Goal: Task Accomplishment & Management: Use online tool/utility

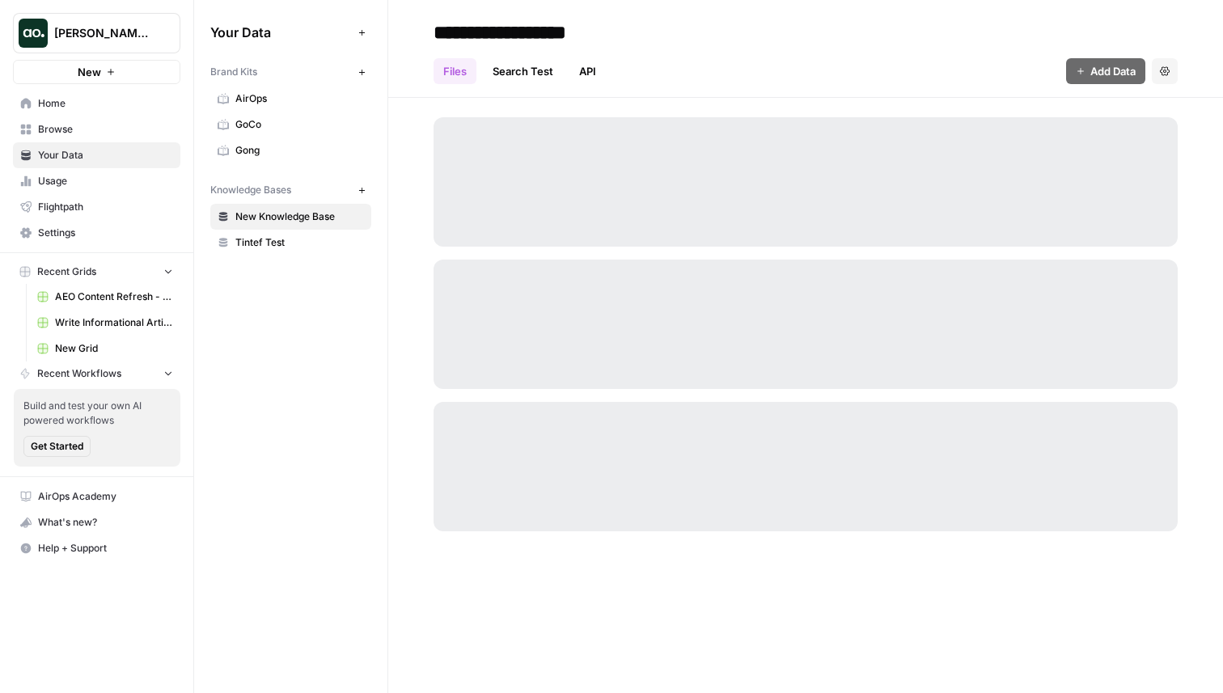
click at [86, 101] on span "Home" at bounding box center [105, 103] width 135 height 15
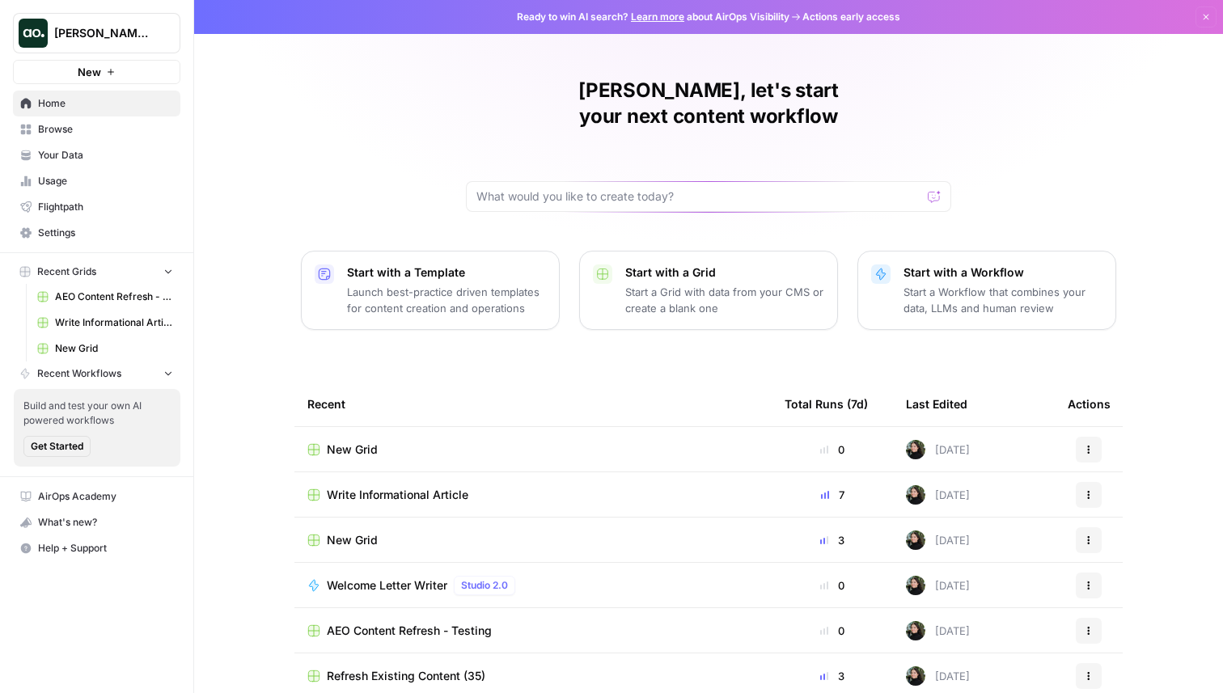
click at [336, 442] on span "New Grid" at bounding box center [352, 450] width 51 height 16
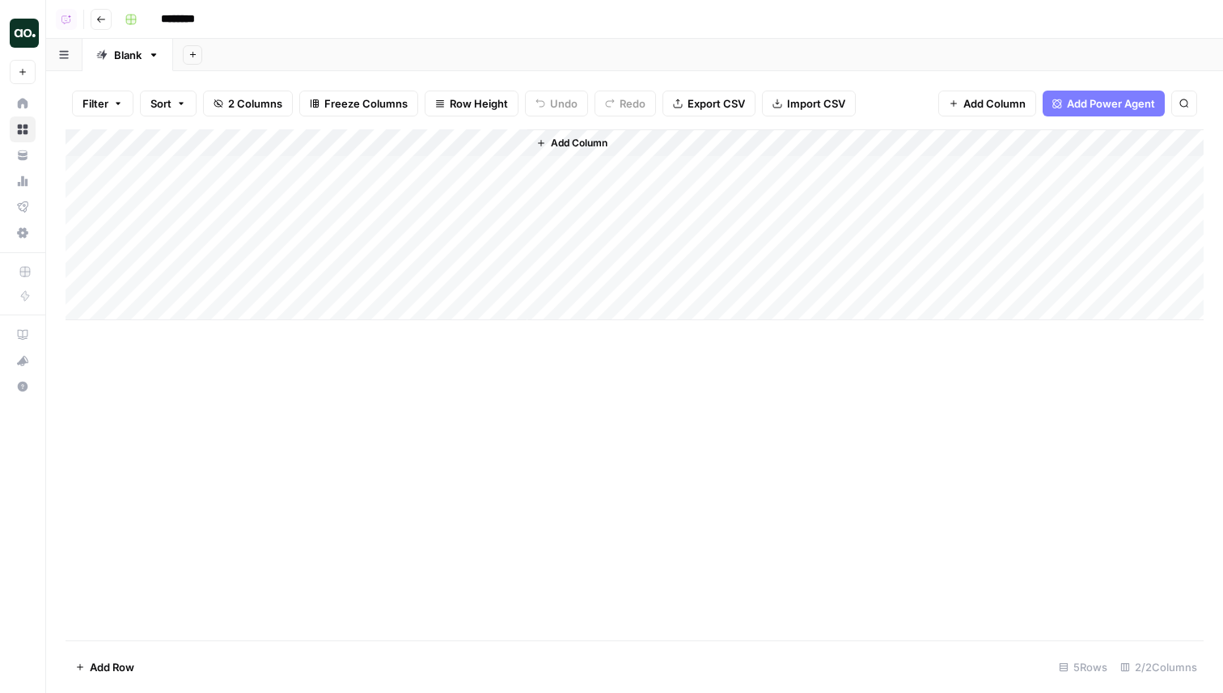
click at [854, 43] on div "Add Sheet" at bounding box center [698, 55] width 1050 height 32
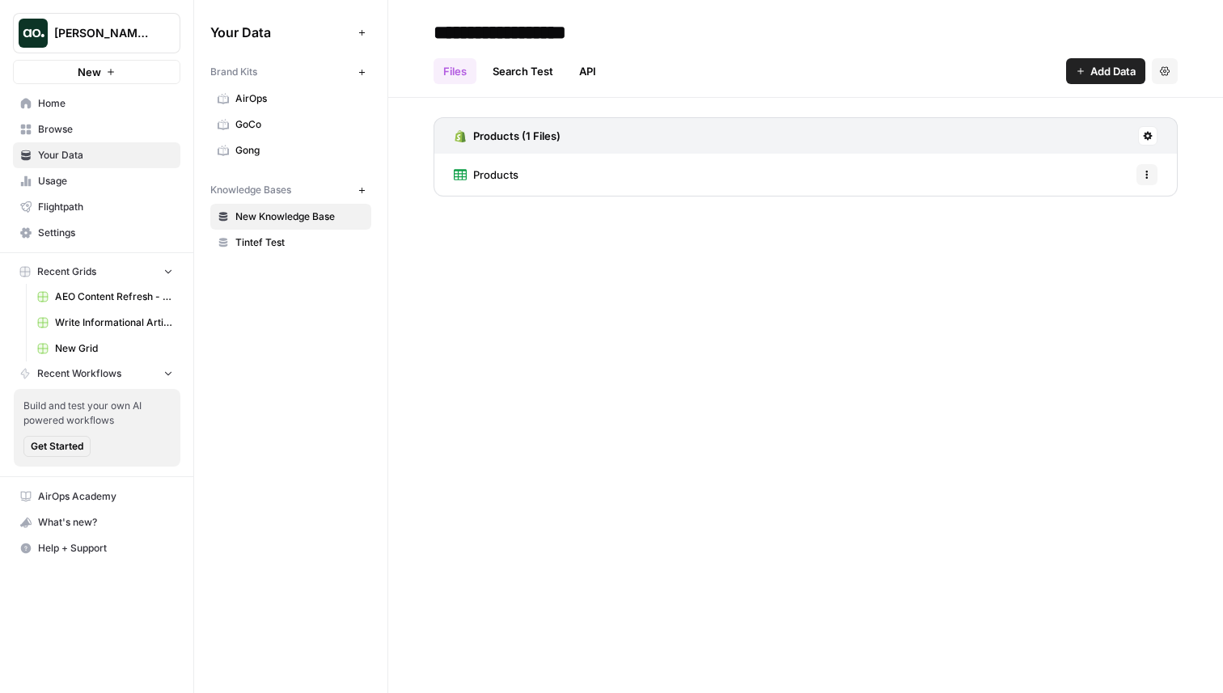
click at [116, 69] on button "New" at bounding box center [96, 72] width 167 height 24
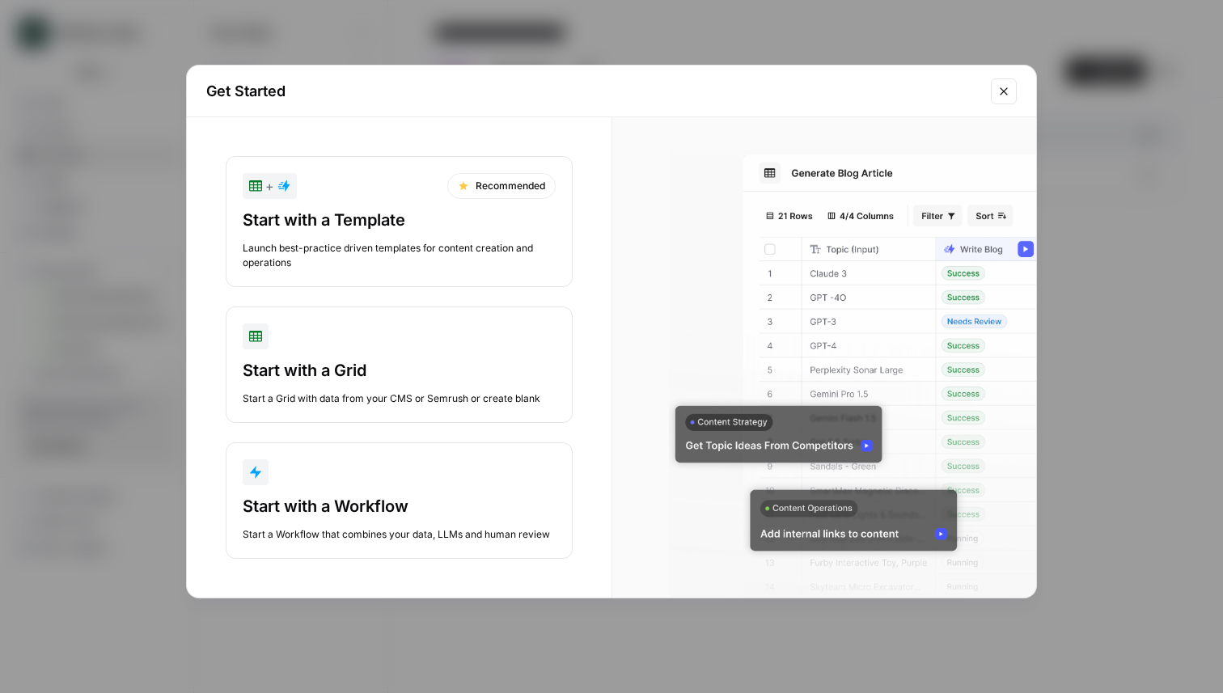
click at [402, 230] on div "Start with a Template" at bounding box center [399, 220] width 313 height 23
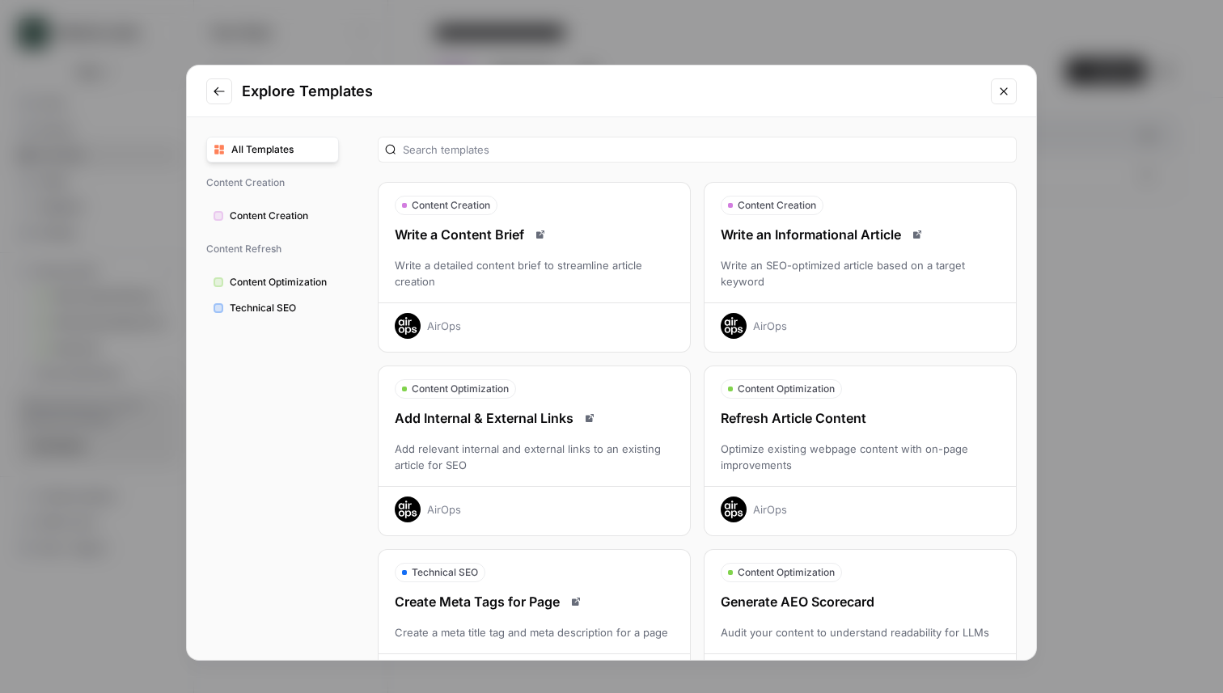
click at [867, 443] on div "Optimize existing webpage content with on-page improvements" at bounding box center [859, 457] width 311 height 32
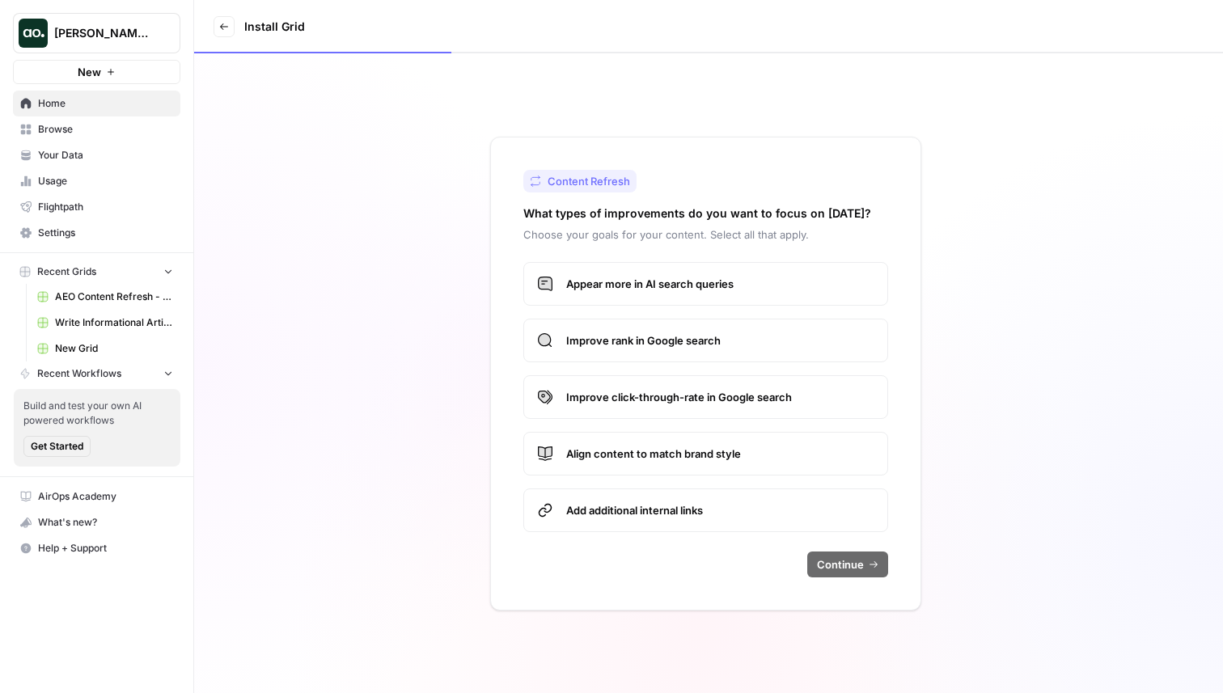
click at [732, 332] on span "Improve rank in Google search" at bounding box center [720, 340] width 308 height 16
click at [753, 401] on span "Improve click-through-rate in Google search" at bounding box center [720, 397] width 308 height 16
click at [765, 324] on label "Improve rank in Google search" at bounding box center [705, 341] width 365 height 44
click at [847, 561] on span "Continue" at bounding box center [840, 564] width 47 height 16
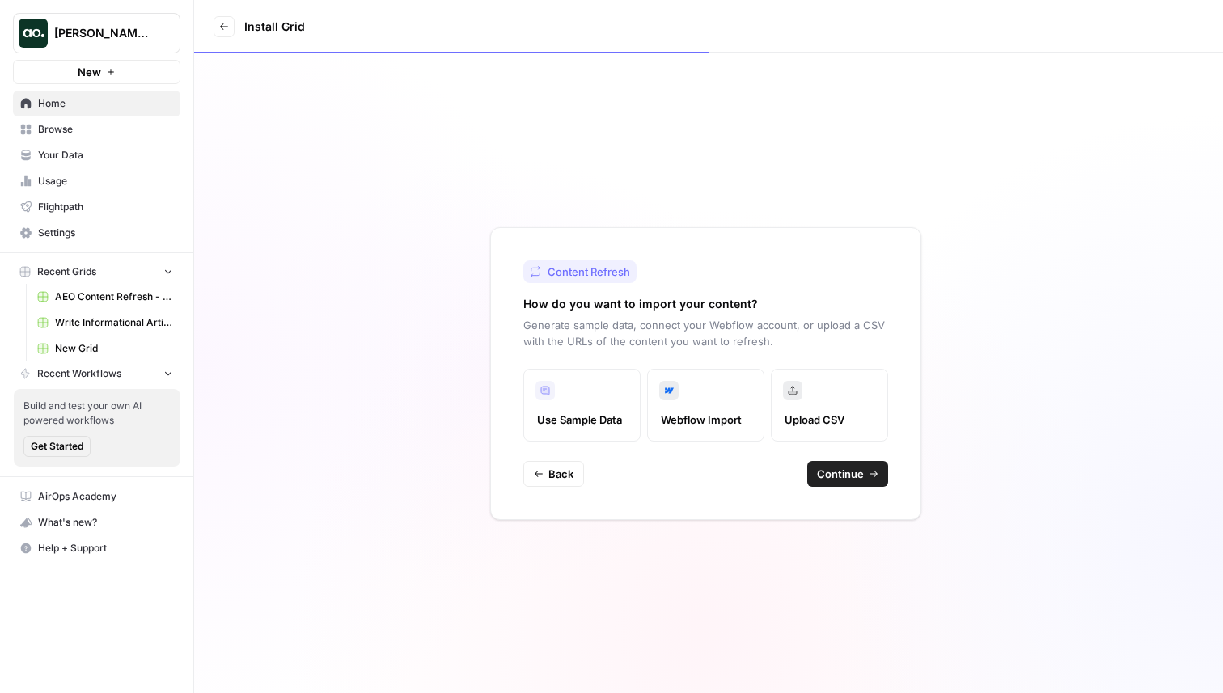
click at [845, 471] on span "Continue" at bounding box center [840, 474] width 47 height 16
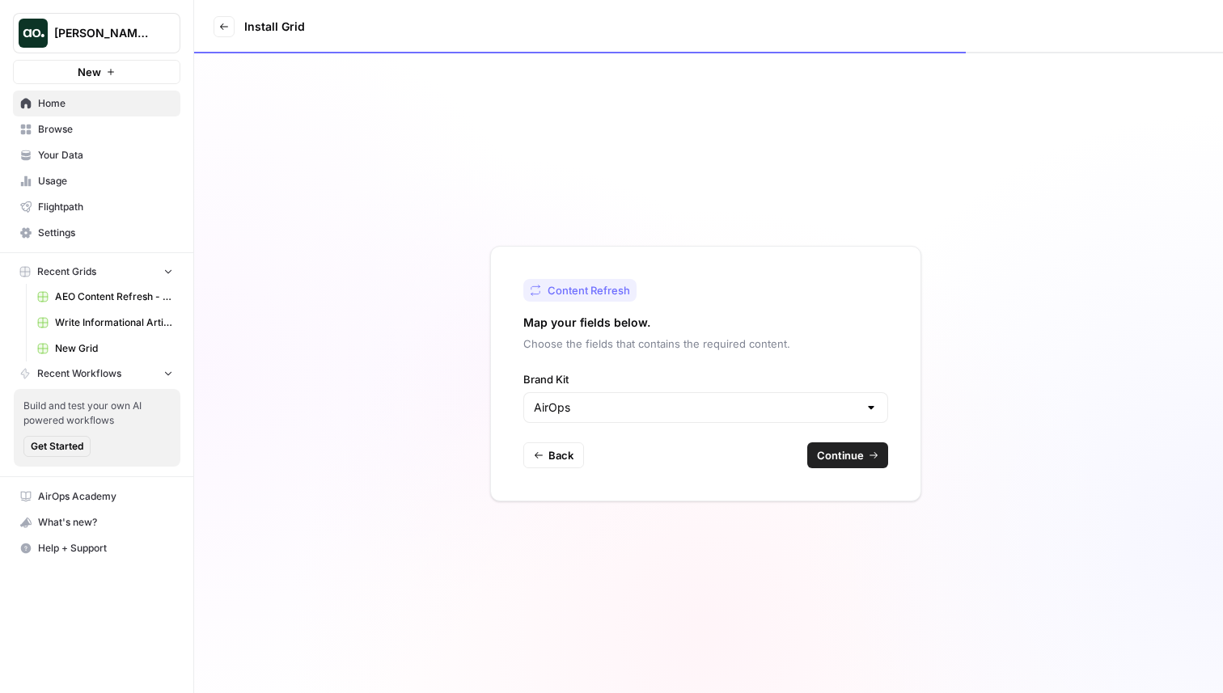
click at [838, 450] on span "Continue" at bounding box center [840, 455] width 47 height 16
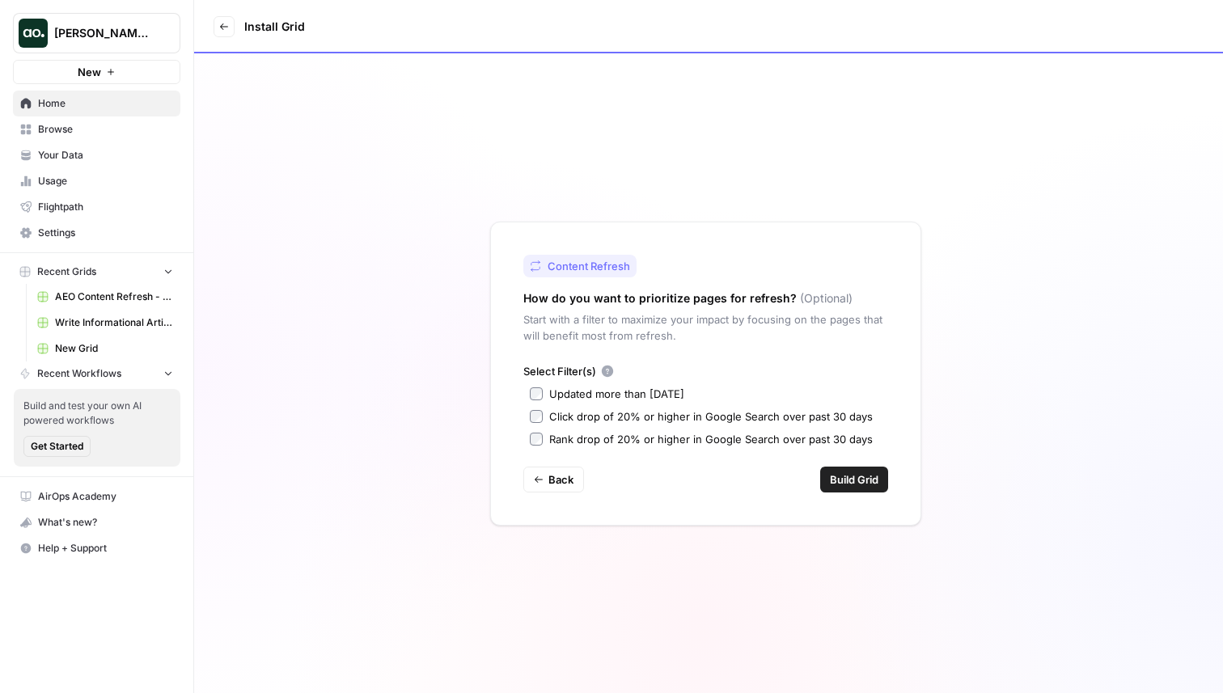
click at [647, 397] on div "Updated more than [DATE]" at bounding box center [616, 394] width 135 height 16
click at [858, 476] on span "Build Grid" at bounding box center [854, 479] width 49 height 16
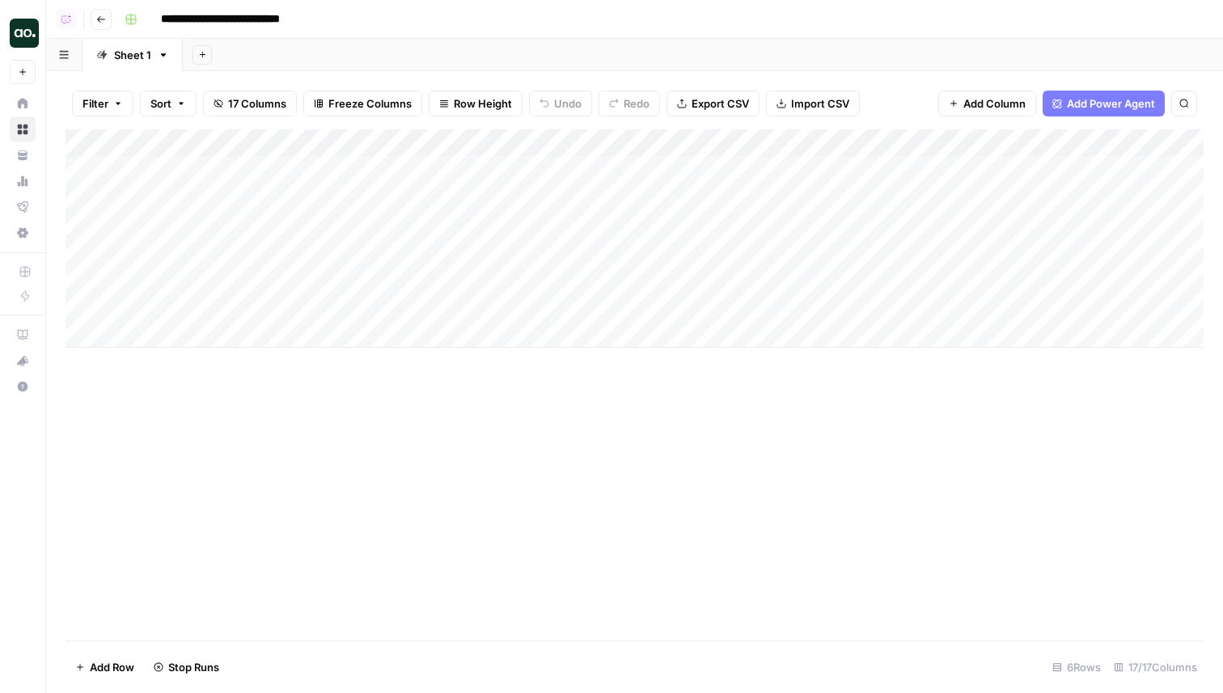
click at [949, 262] on div "Add Column" at bounding box center [635, 238] width 1138 height 218
click at [961, 426] on div "Add Column" at bounding box center [635, 384] width 1138 height 511
click at [95, 102] on span "Filter" at bounding box center [95, 103] width 26 height 16
click at [134, 194] on input "text" at bounding box center [191, 188] width 177 height 16
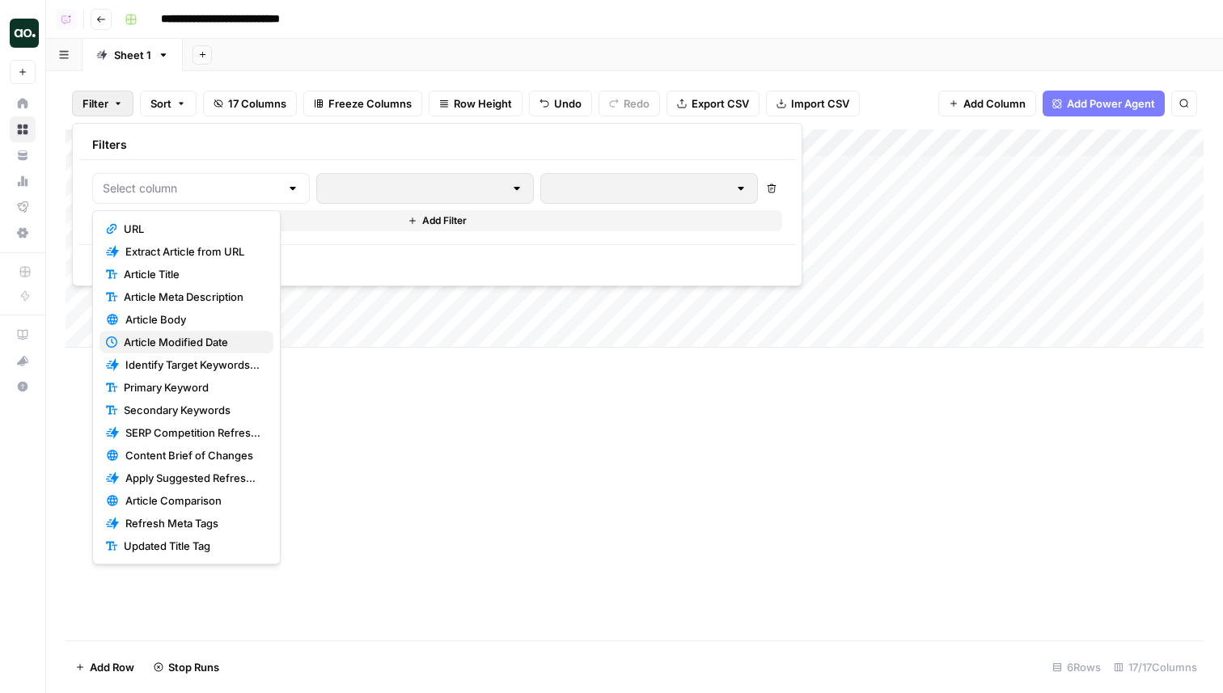
click at [161, 344] on span "Article Modified Date" at bounding box center [192, 342] width 137 height 16
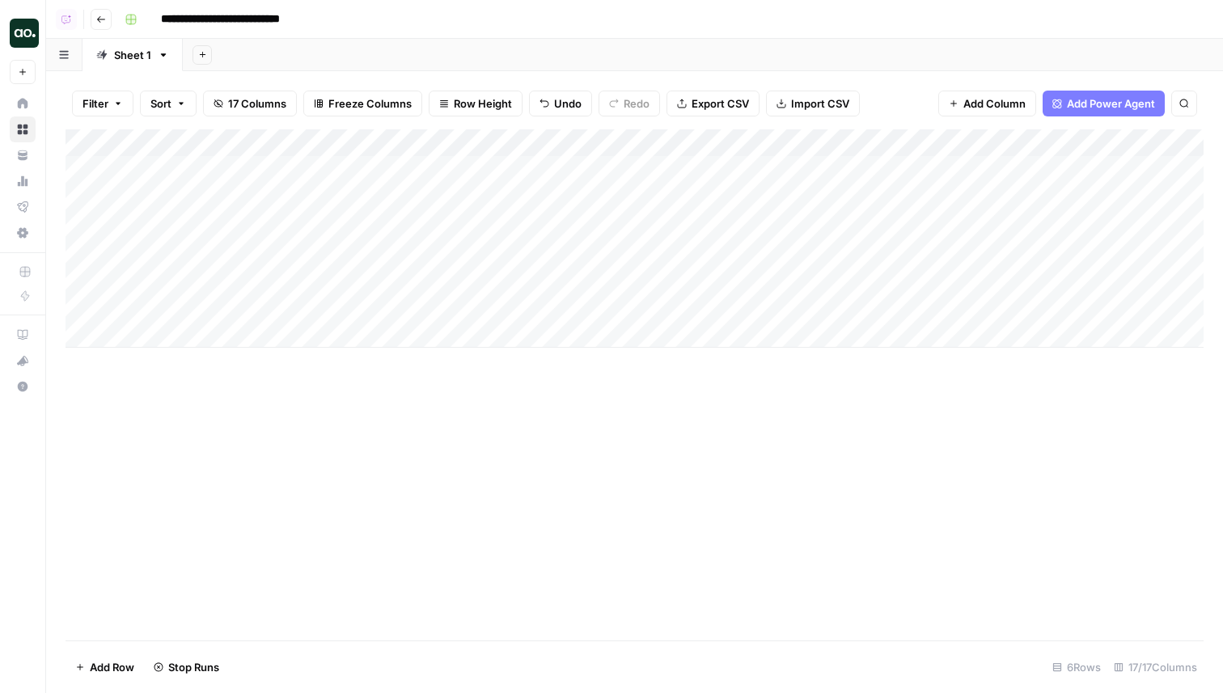
click at [575, 442] on div "Add Column" at bounding box center [635, 384] width 1138 height 511
click at [450, 223] on div "Add Column" at bounding box center [635, 238] width 1138 height 218
click at [131, 106] on button "Filter" at bounding box center [102, 104] width 61 height 26
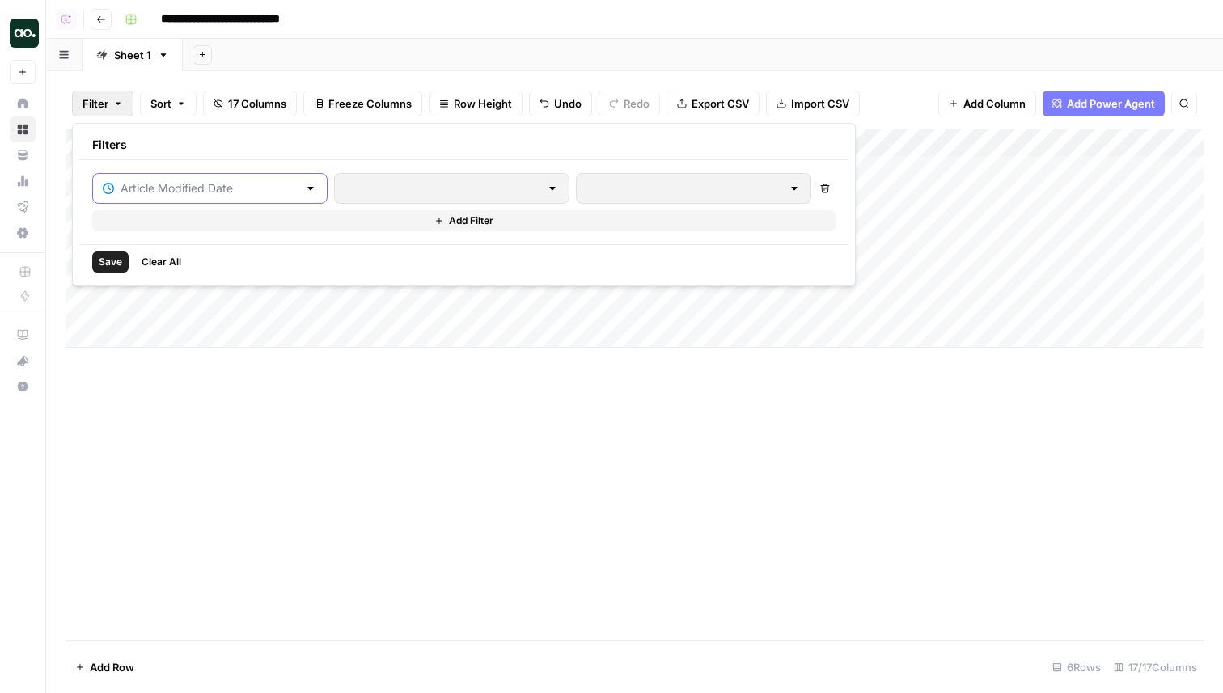
click at [240, 191] on input "text" at bounding box center [208, 188] width 177 height 16
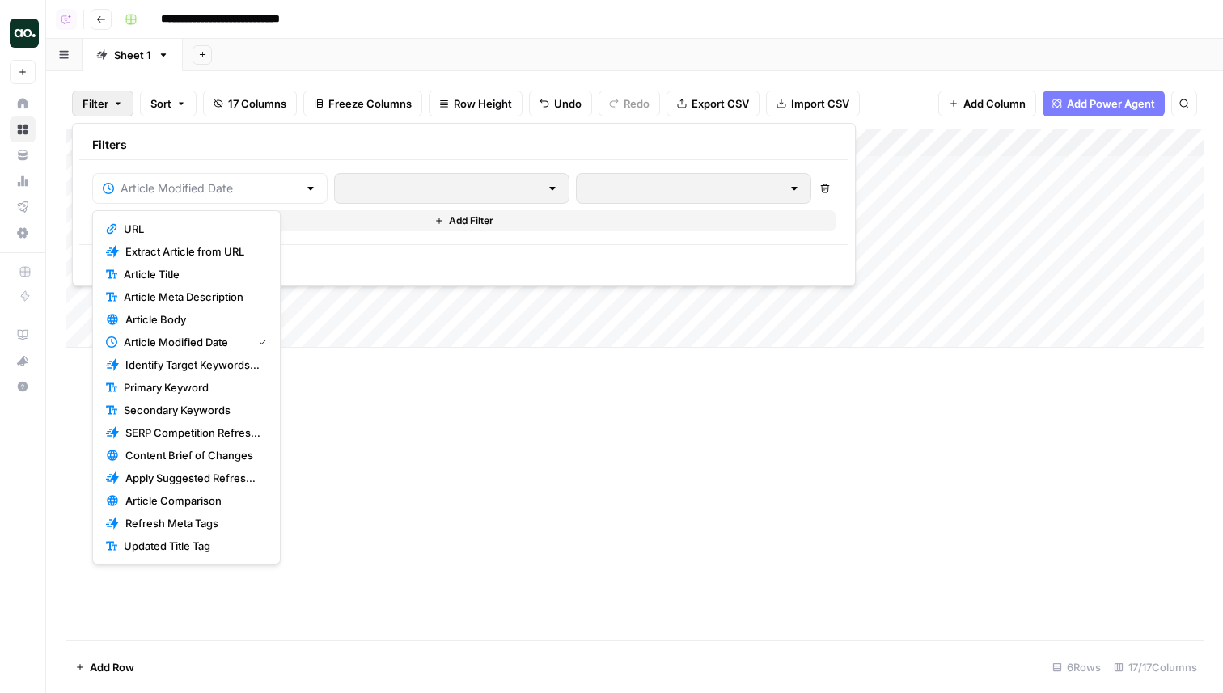
type input "Article Modified Date"
click at [301, 137] on div "Filters" at bounding box center [463, 145] width 769 height 30
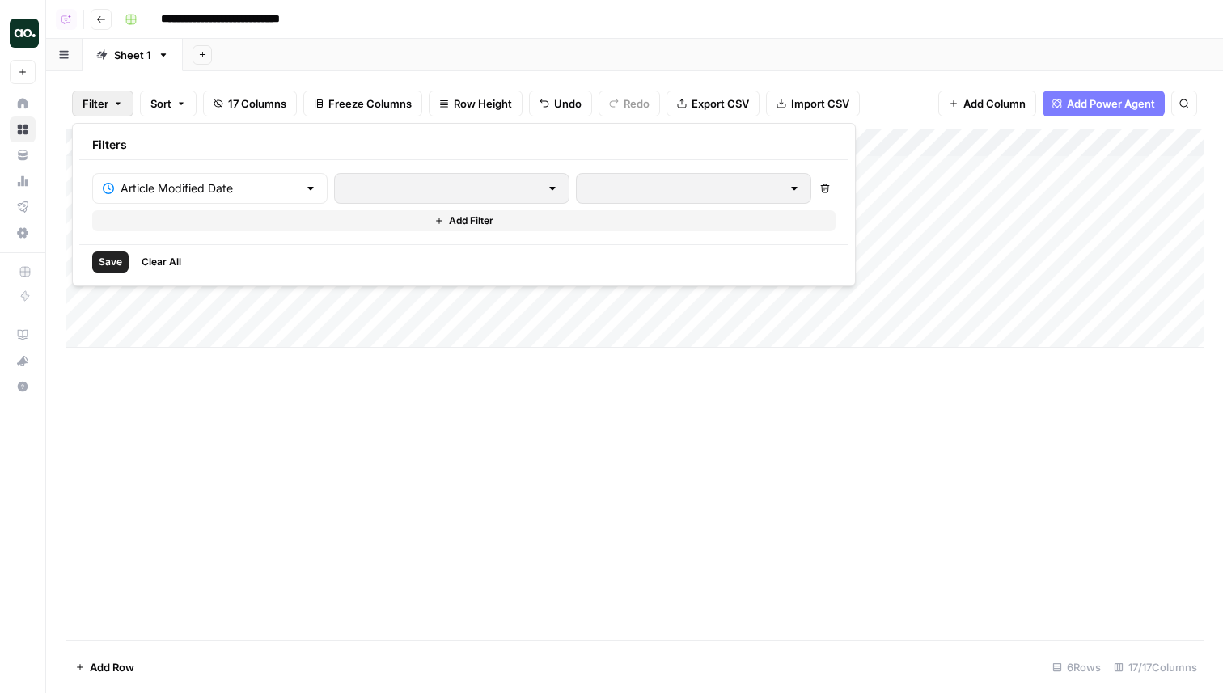
click at [111, 266] on span "Save" at bounding box center [110, 262] width 23 height 15
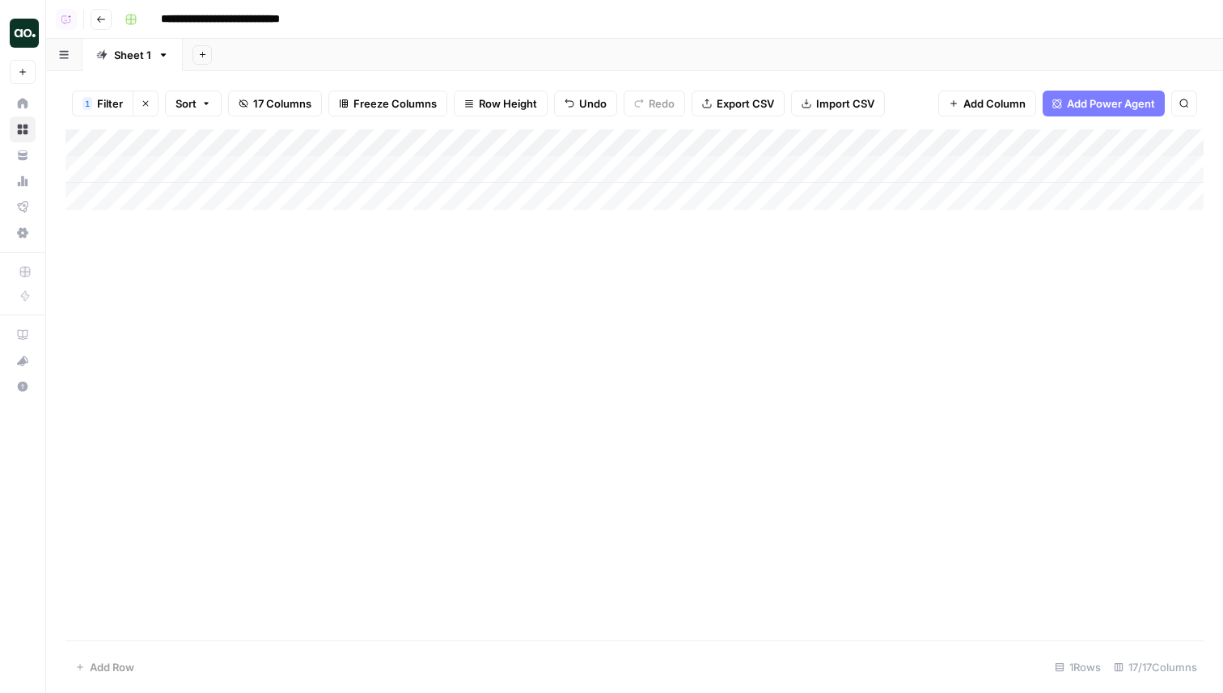
click at [138, 96] on button "Clear filters" at bounding box center [146, 104] width 26 height 26
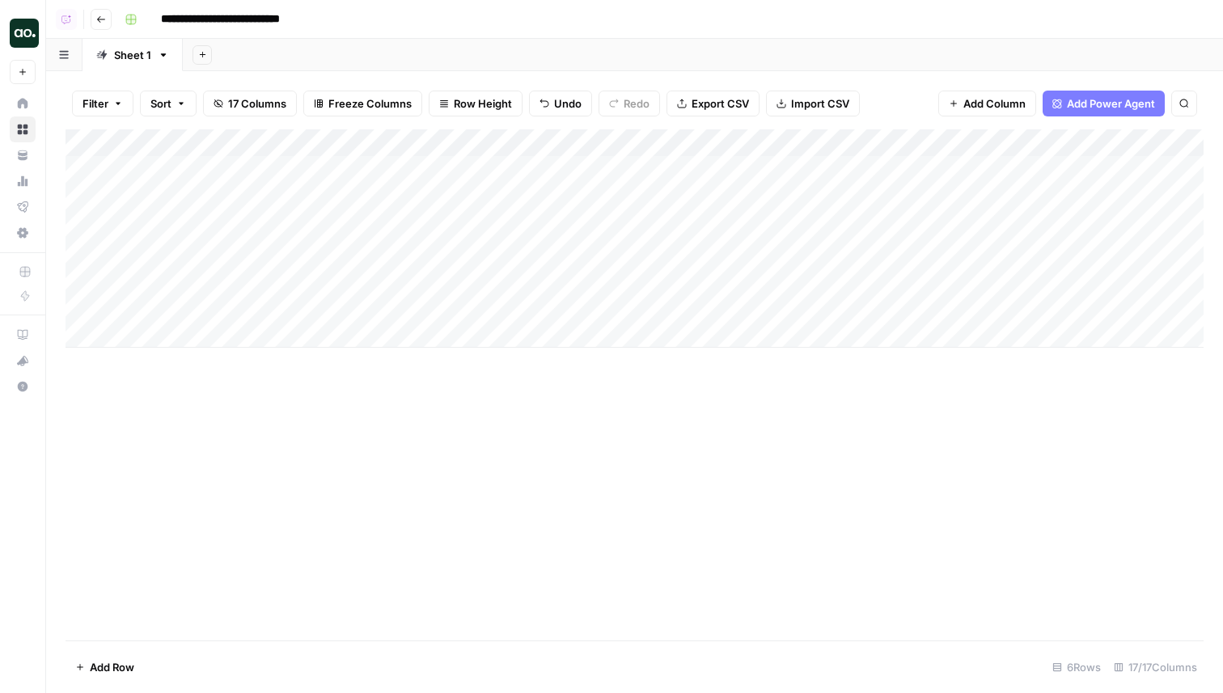
click at [116, 108] on icon "button" at bounding box center [118, 104] width 10 height 10
click at [150, 196] on input "text" at bounding box center [191, 188] width 177 height 16
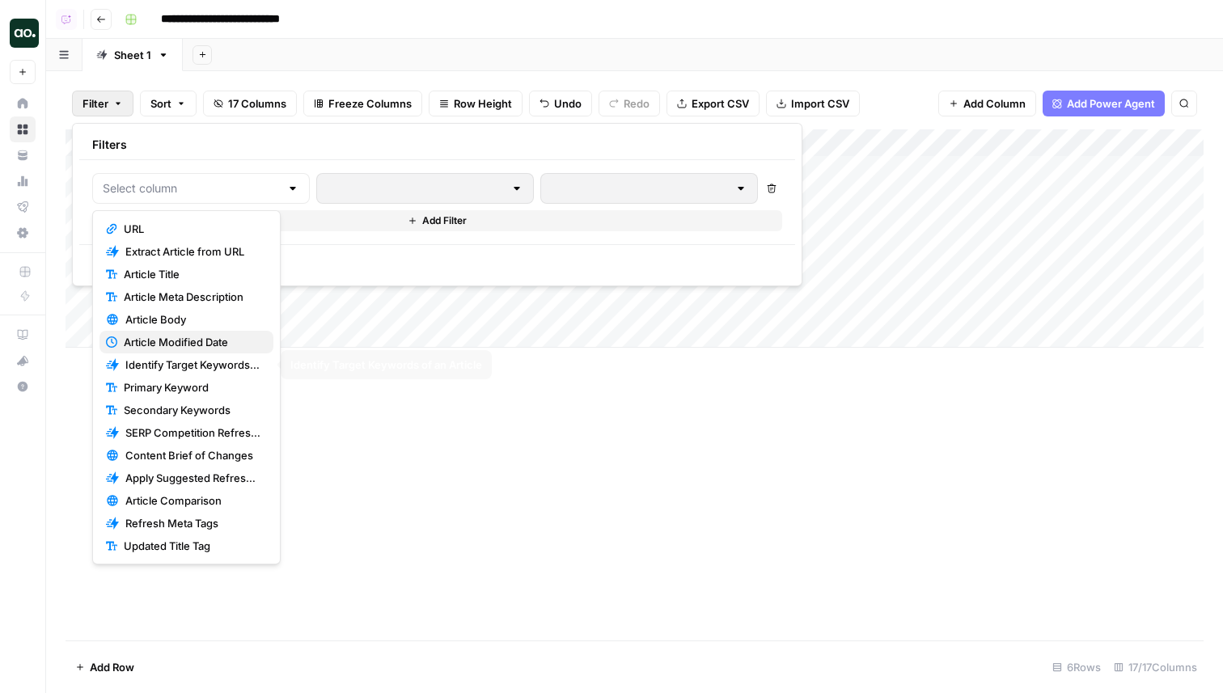
click at [172, 340] on span "Article Modified Date" at bounding box center [192, 342] width 137 height 16
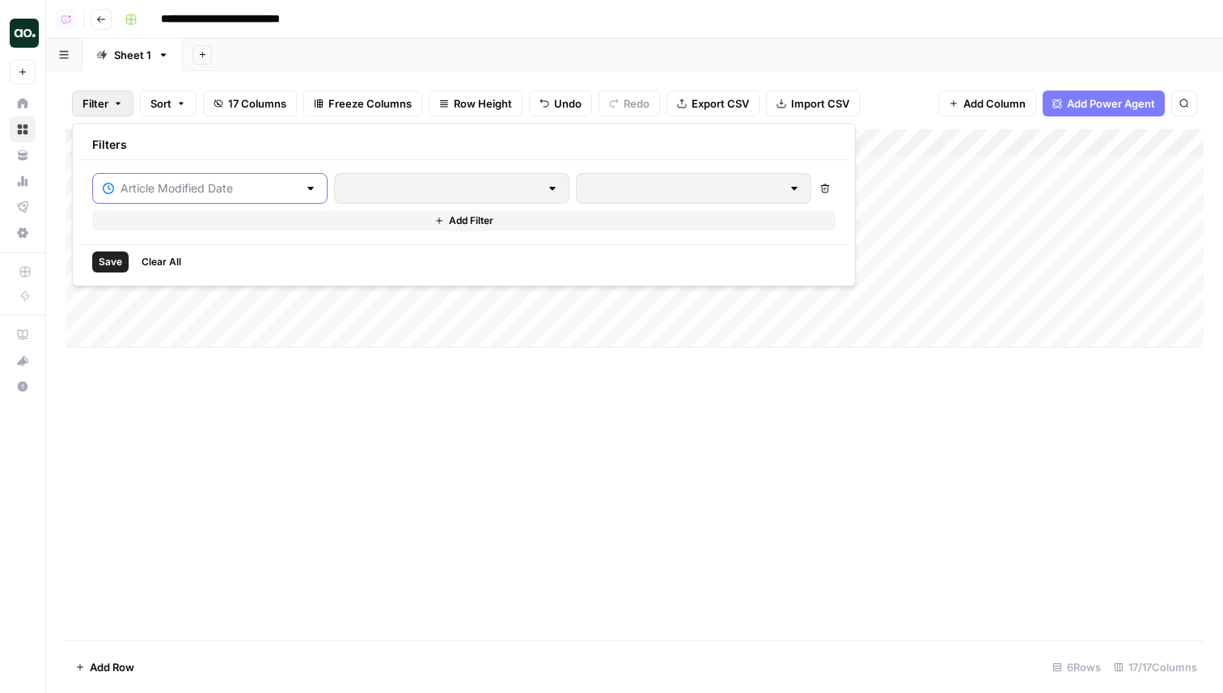
click at [247, 190] on input "text" at bounding box center [208, 188] width 177 height 16
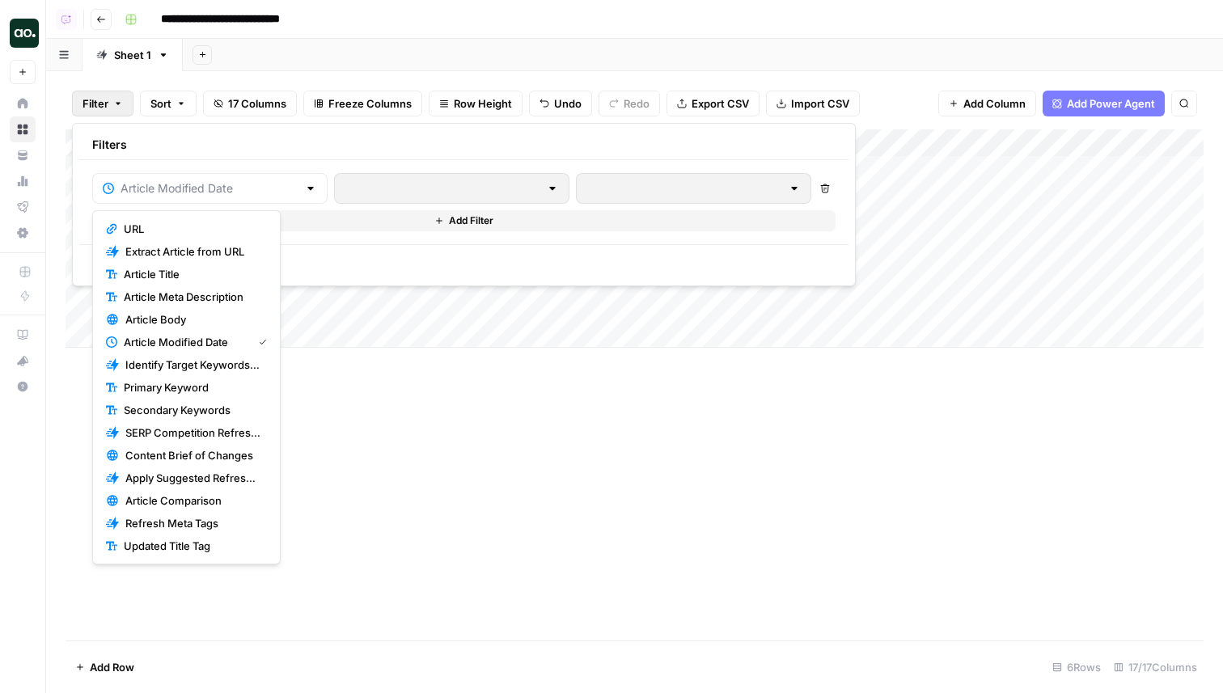
click at [214, 235] on span "URL" at bounding box center [192, 229] width 137 height 16
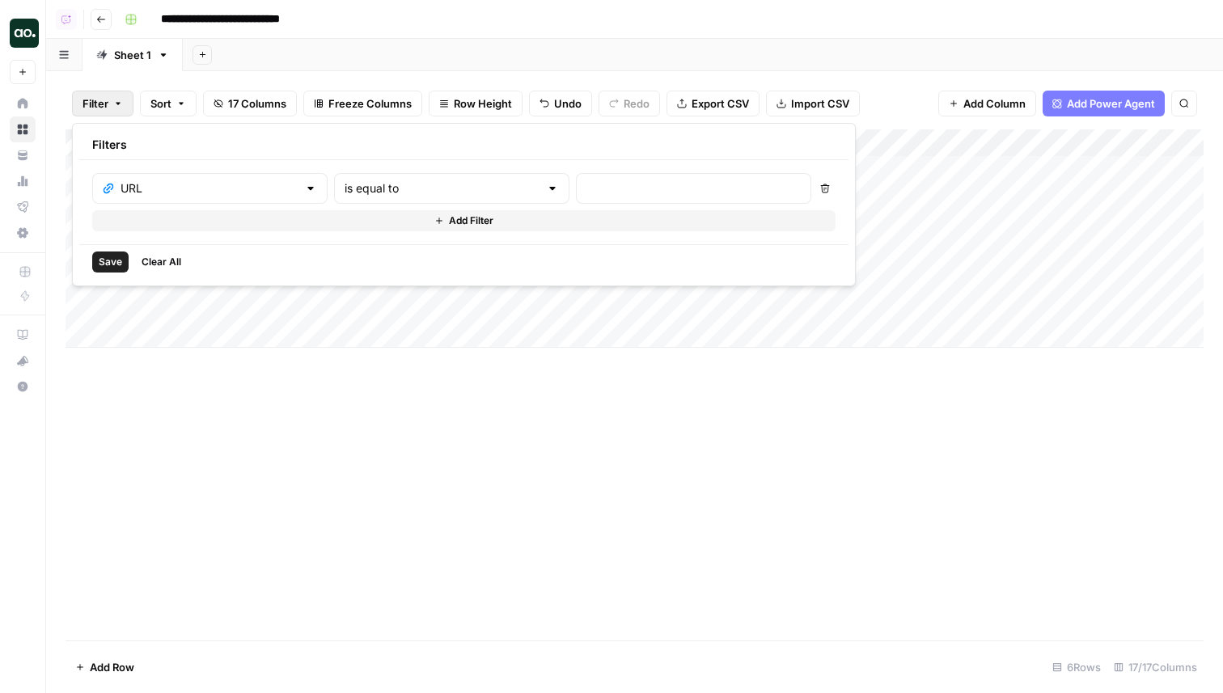
click at [213, 206] on div "URL is equal to Delete Add Filter" at bounding box center [463, 202] width 743 height 58
click at [213, 192] on input "text" at bounding box center [208, 188] width 177 height 16
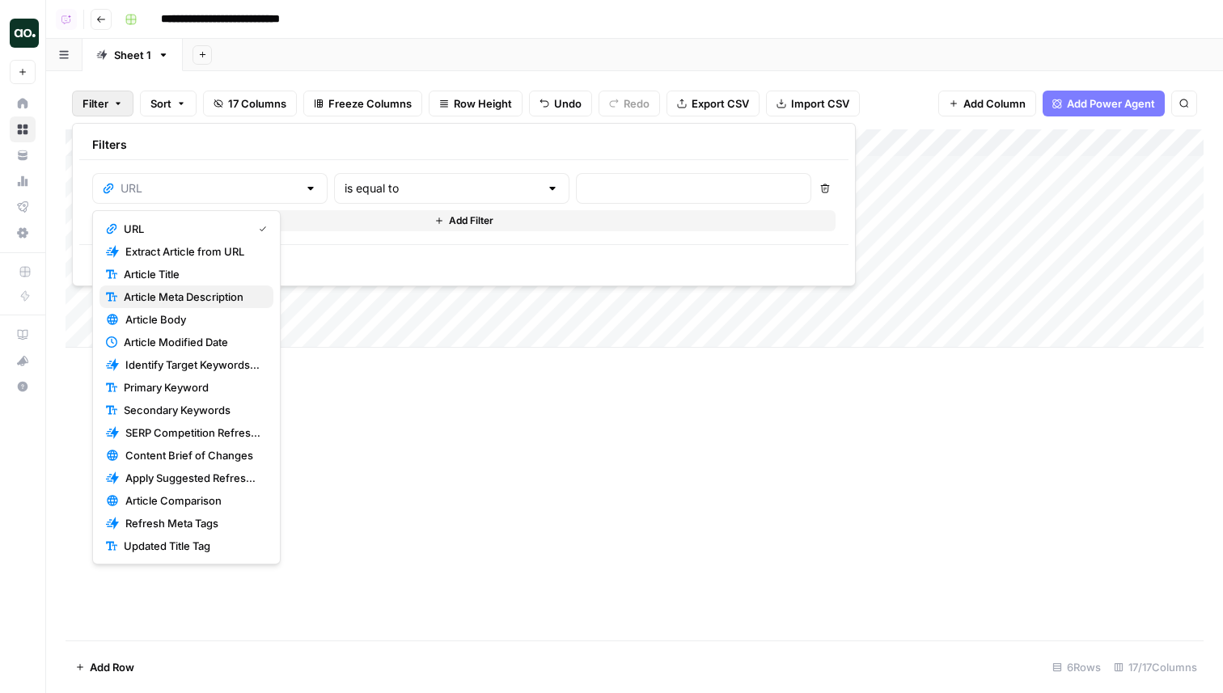
click at [205, 296] on span "Article Meta Description" at bounding box center [192, 297] width 137 height 16
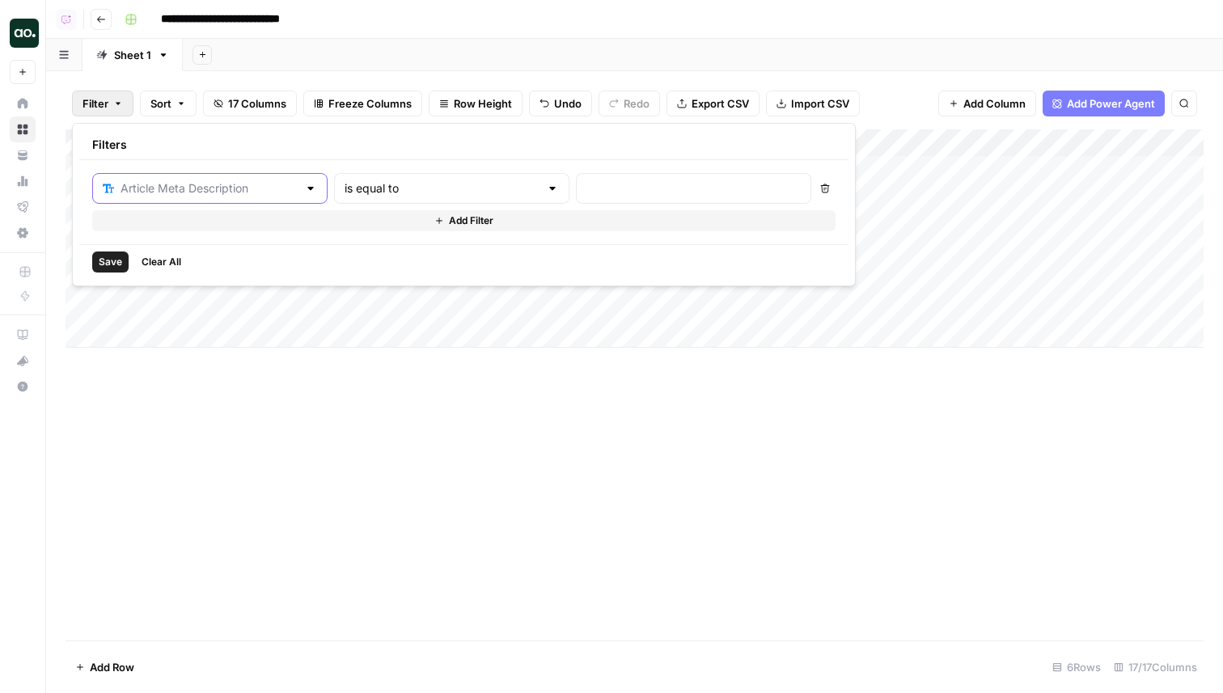
click at [226, 190] on input "text" at bounding box center [208, 188] width 177 height 16
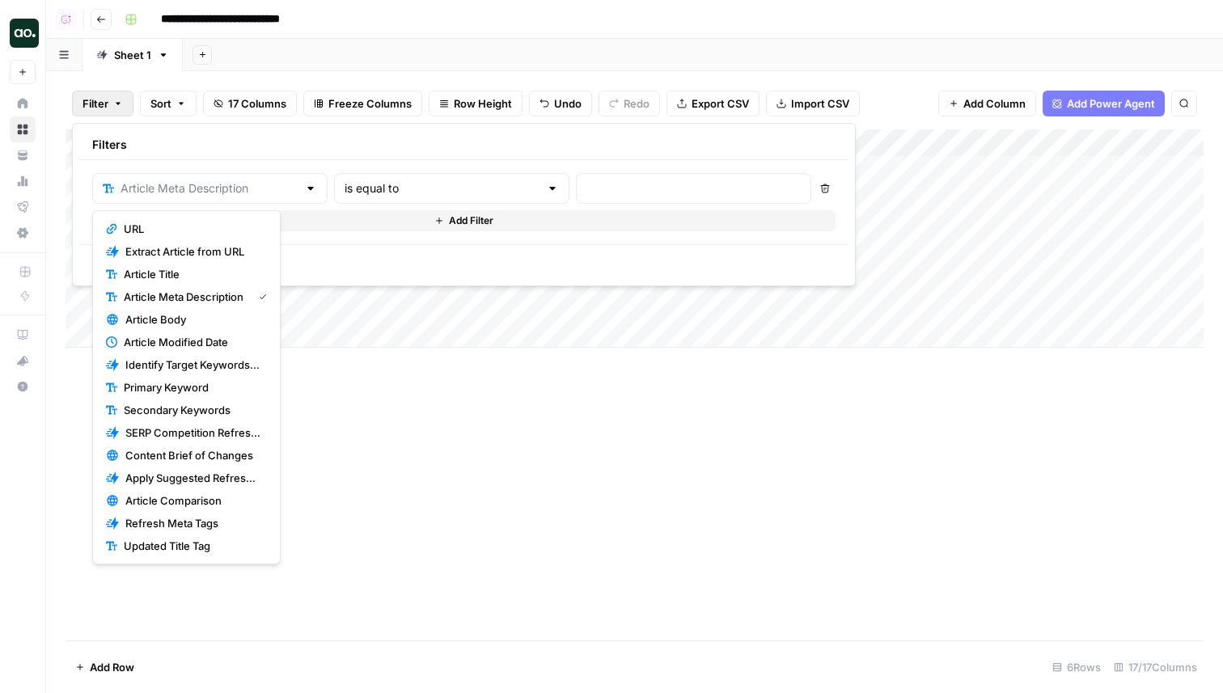
click at [226, 338] on span "Article Modified Date" at bounding box center [192, 342] width 137 height 16
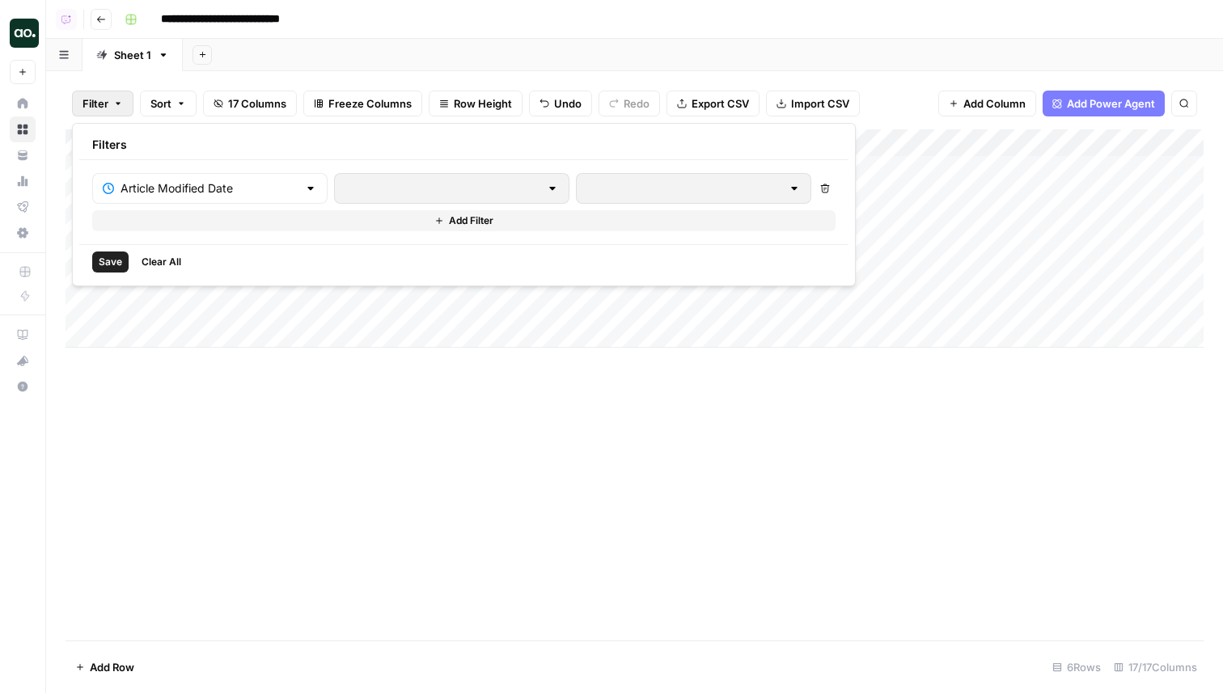
click at [546, 187] on div at bounding box center [552, 188] width 13 height 16
click at [239, 187] on input "text" at bounding box center [208, 188] width 177 height 16
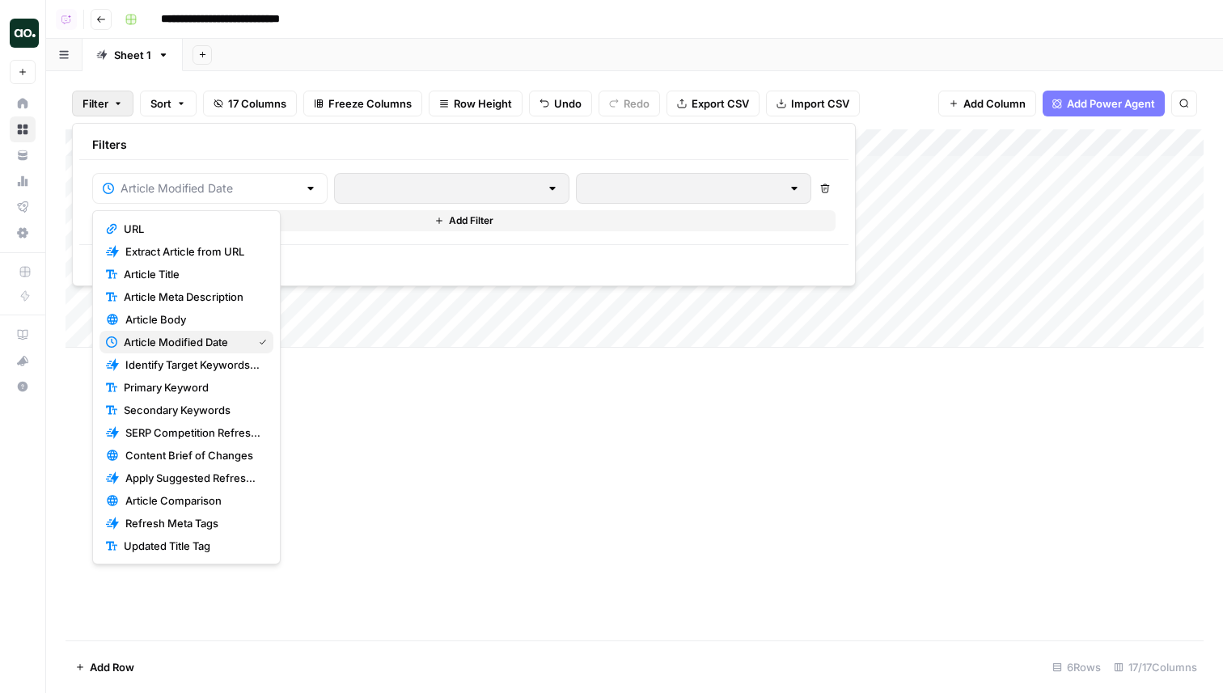
click at [205, 345] on span "Article Modified Date" at bounding box center [185, 342] width 122 height 16
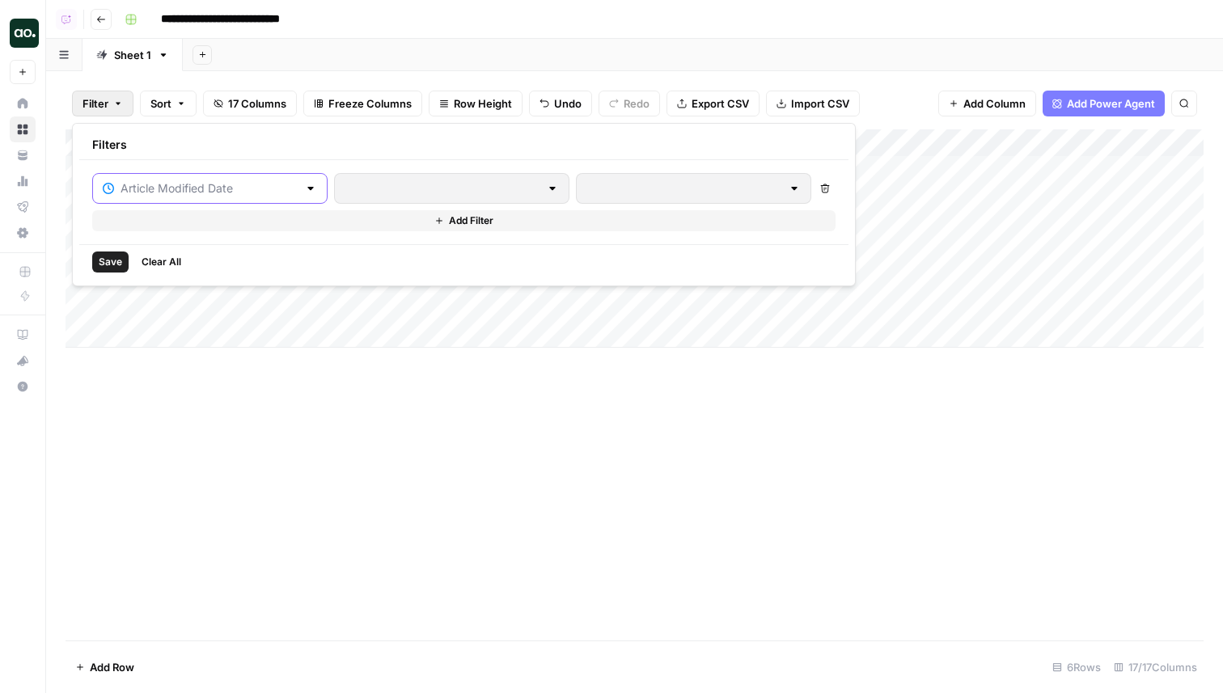
click at [243, 187] on input "text" at bounding box center [208, 188] width 177 height 16
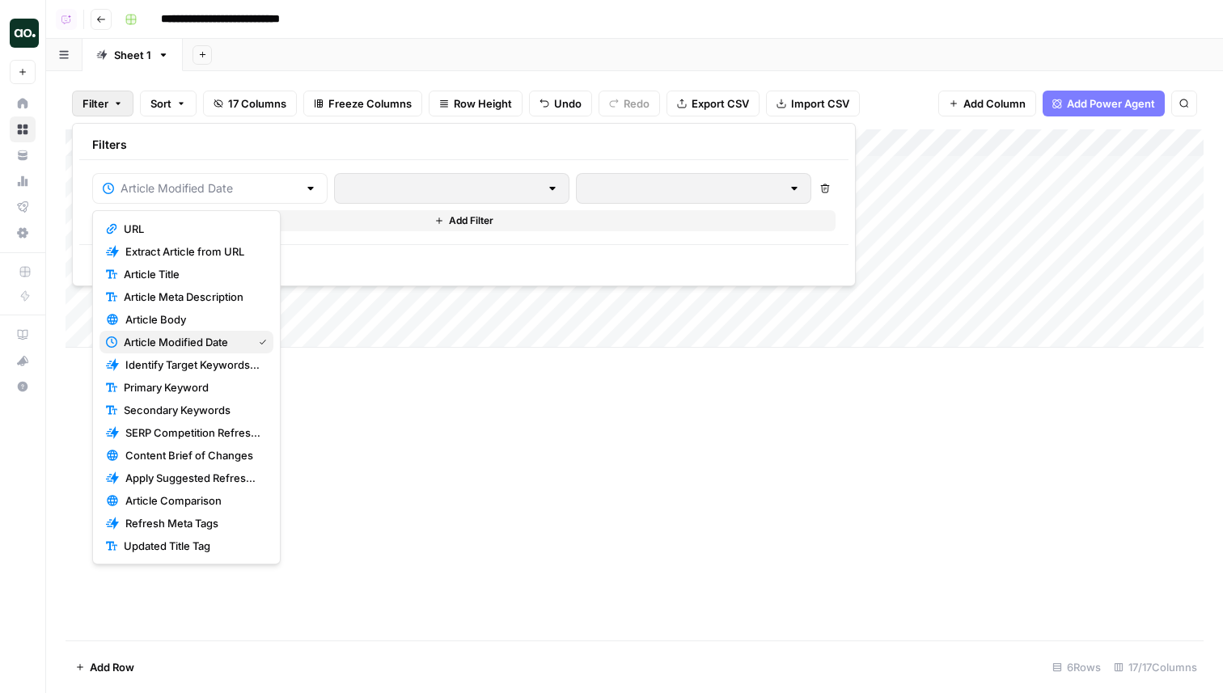
click at [197, 334] on span "Article Modified Date" at bounding box center [185, 342] width 122 height 16
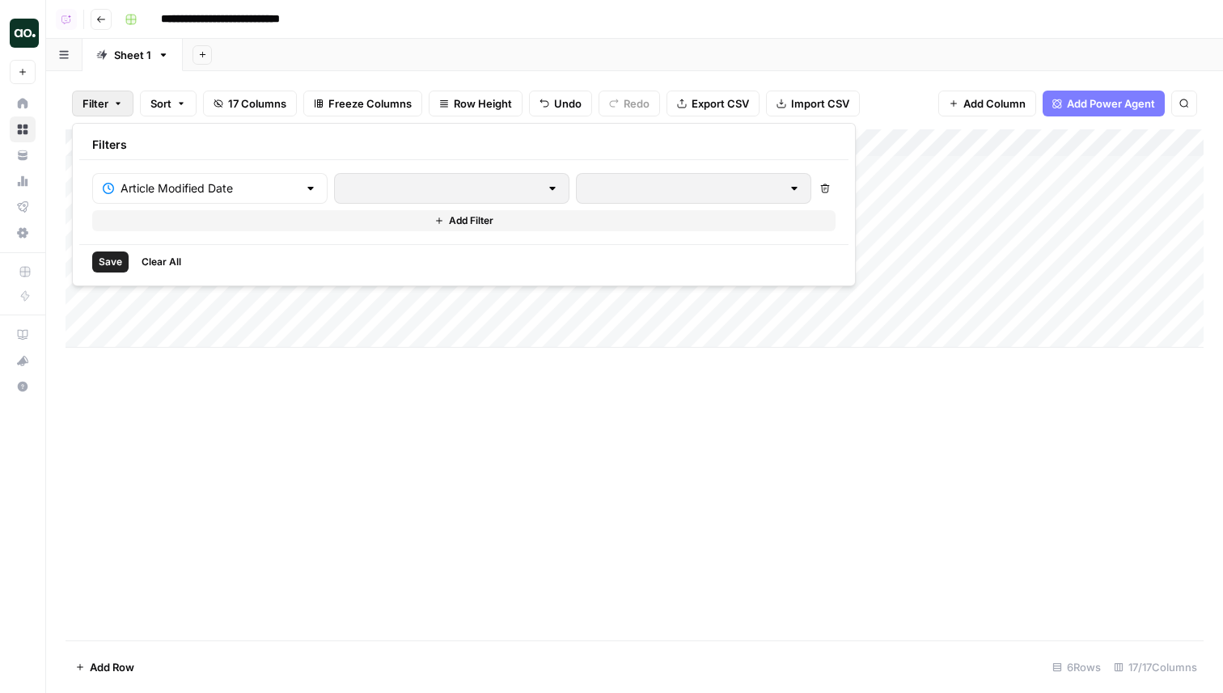
click at [372, 463] on div "Add Column" at bounding box center [635, 384] width 1138 height 511
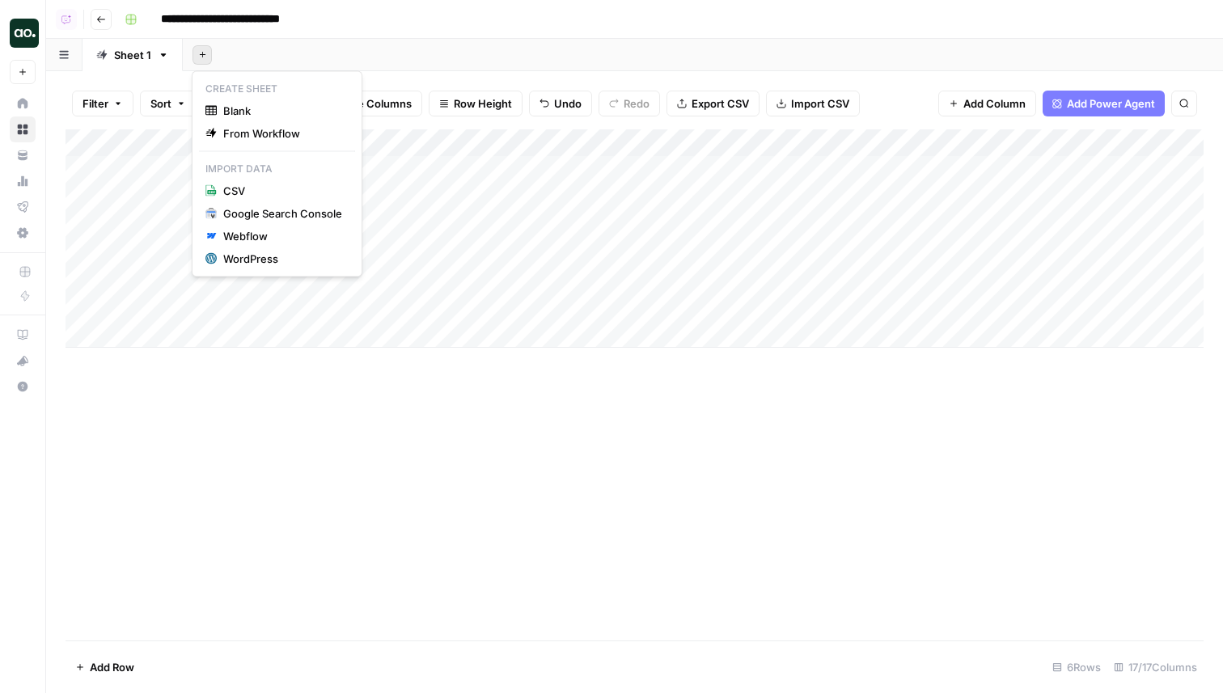
click at [210, 59] on button "Add Sheet" at bounding box center [201, 54] width 19 height 19
click at [239, 104] on span "Blank" at bounding box center [282, 111] width 119 height 16
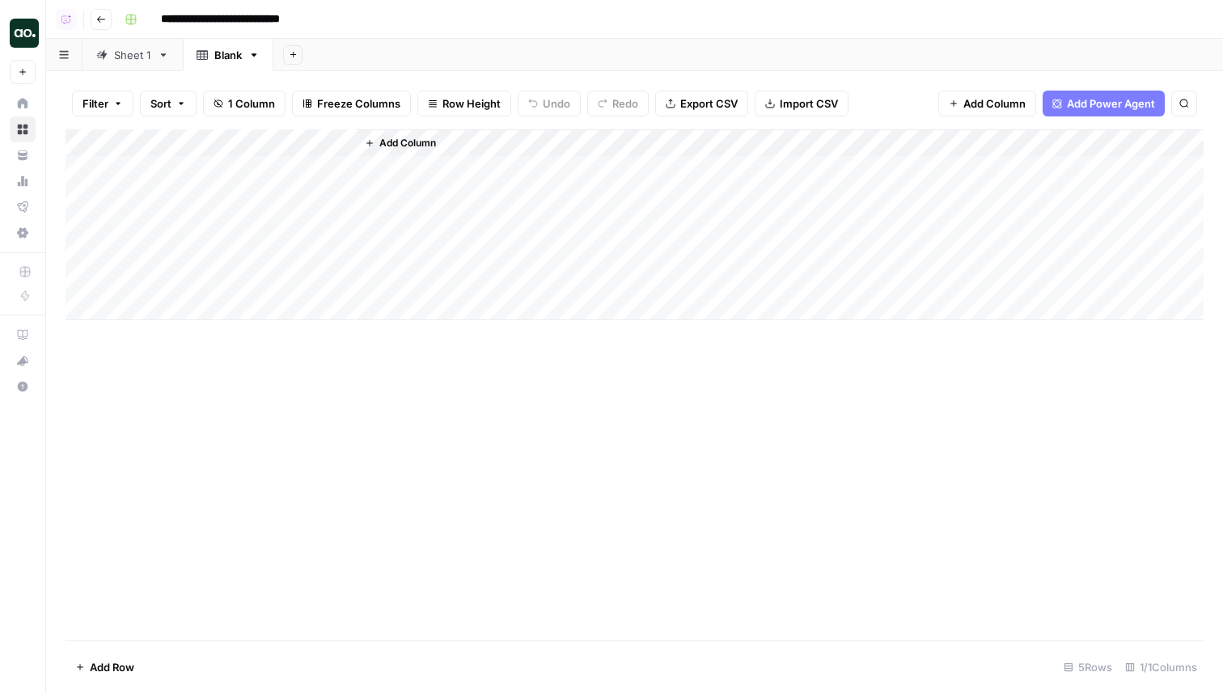
click at [1087, 104] on span "Add Power Agent" at bounding box center [1111, 103] width 88 height 16
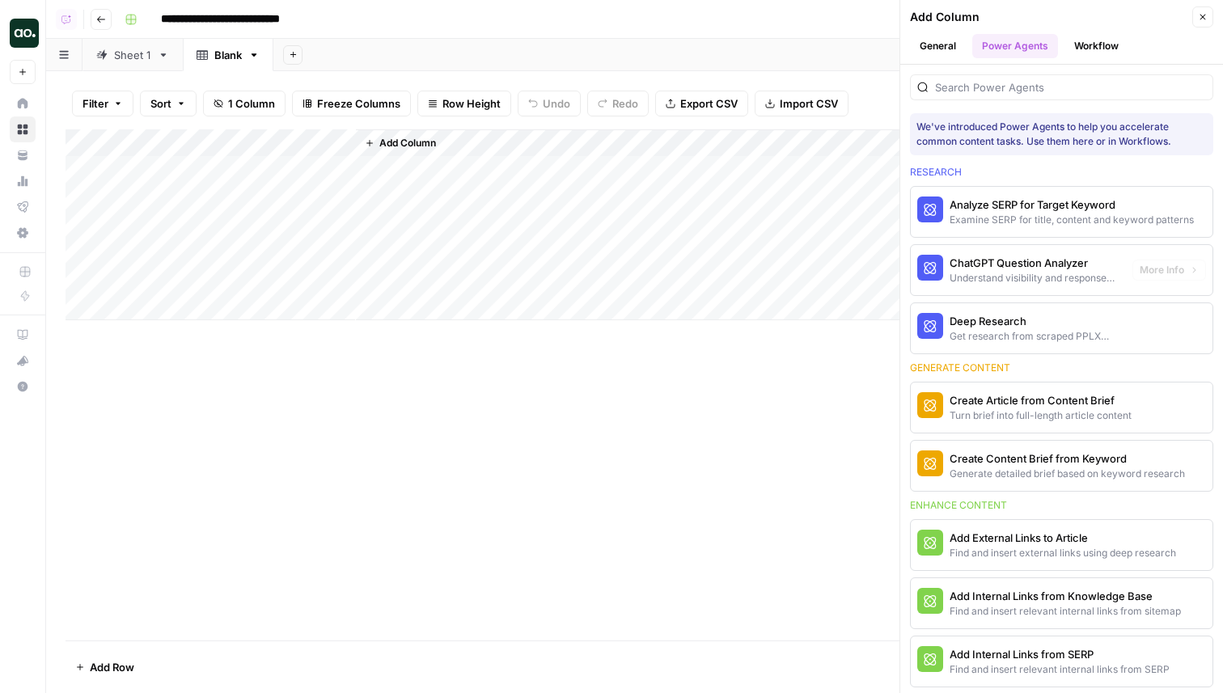
click at [1035, 317] on div "Deep Research" at bounding box center [1034, 321] width 170 height 16
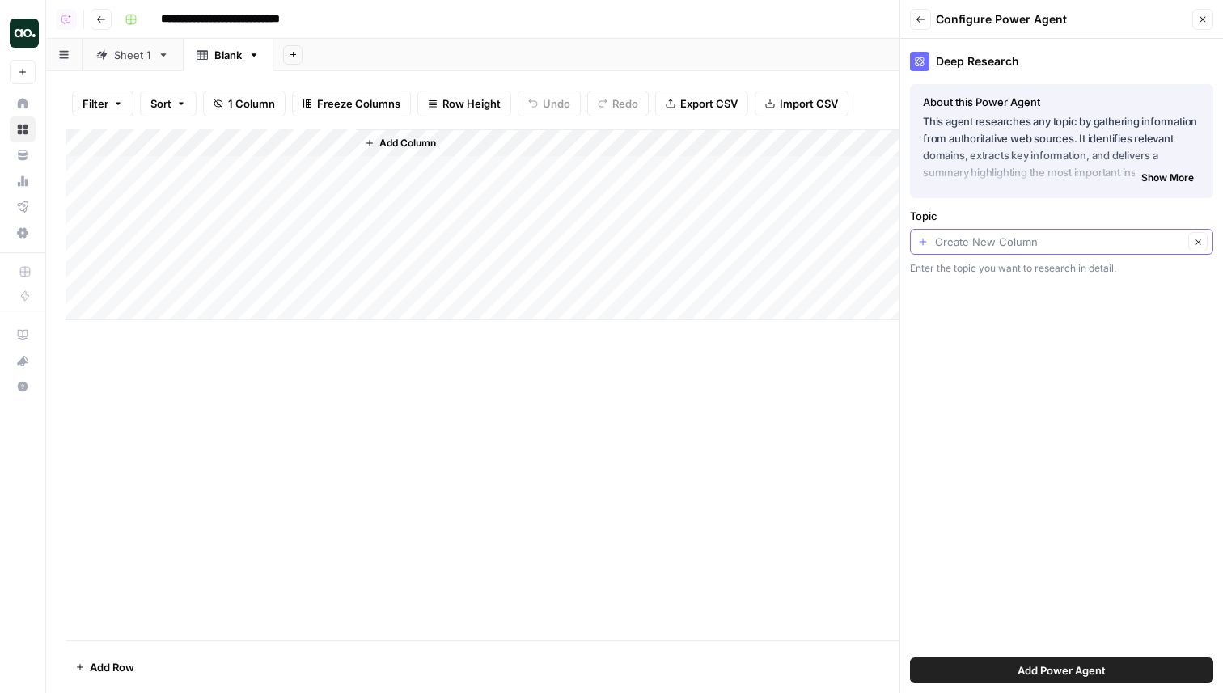
click at [995, 244] on input "Topic" at bounding box center [1059, 242] width 248 height 16
type input "Create New Column"
click at [974, 361] on div "Deep Research About this Power Agent This agent researches any topic by gatheri…" at bounding box center [1061, 366] width 323 height 654
click at [999, 669] on button "Add Power Agent" at bounding box center [1061, 670] width 303 height 26
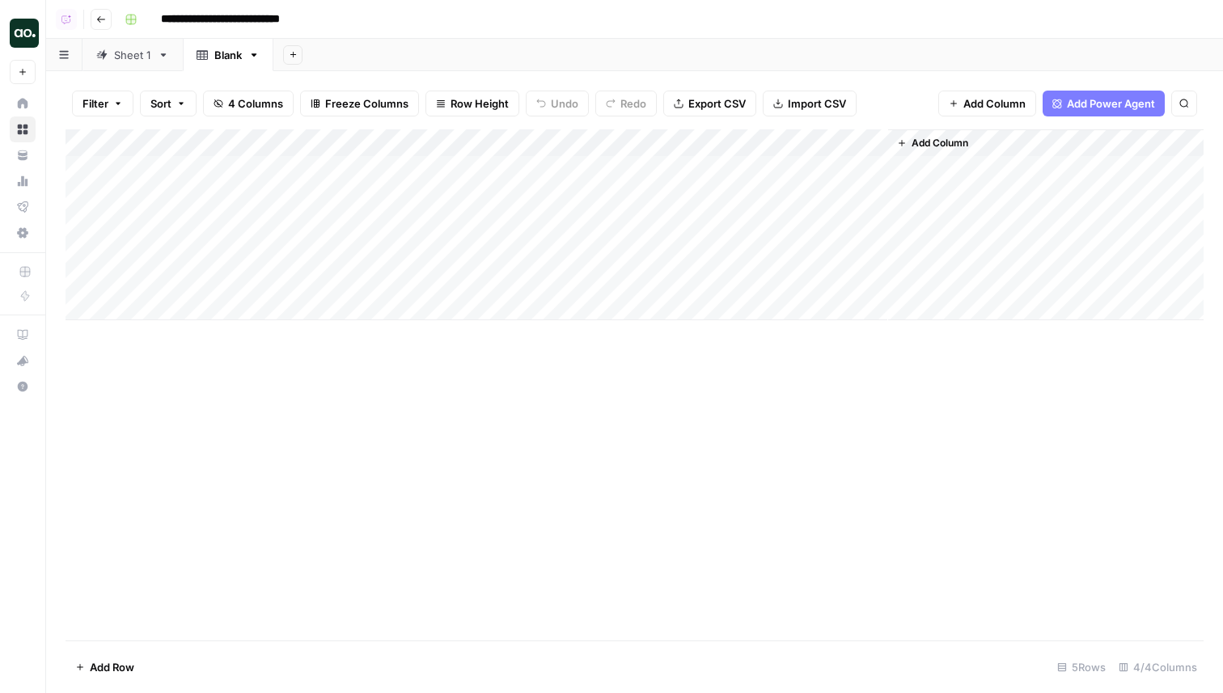
click at [575, 141] on div "Add Column" at bounding box center [635, 224] width 1138 height 191
click at [447, 362] on span "Remove Column" at bounding box center [458, 361] width 142 height 16
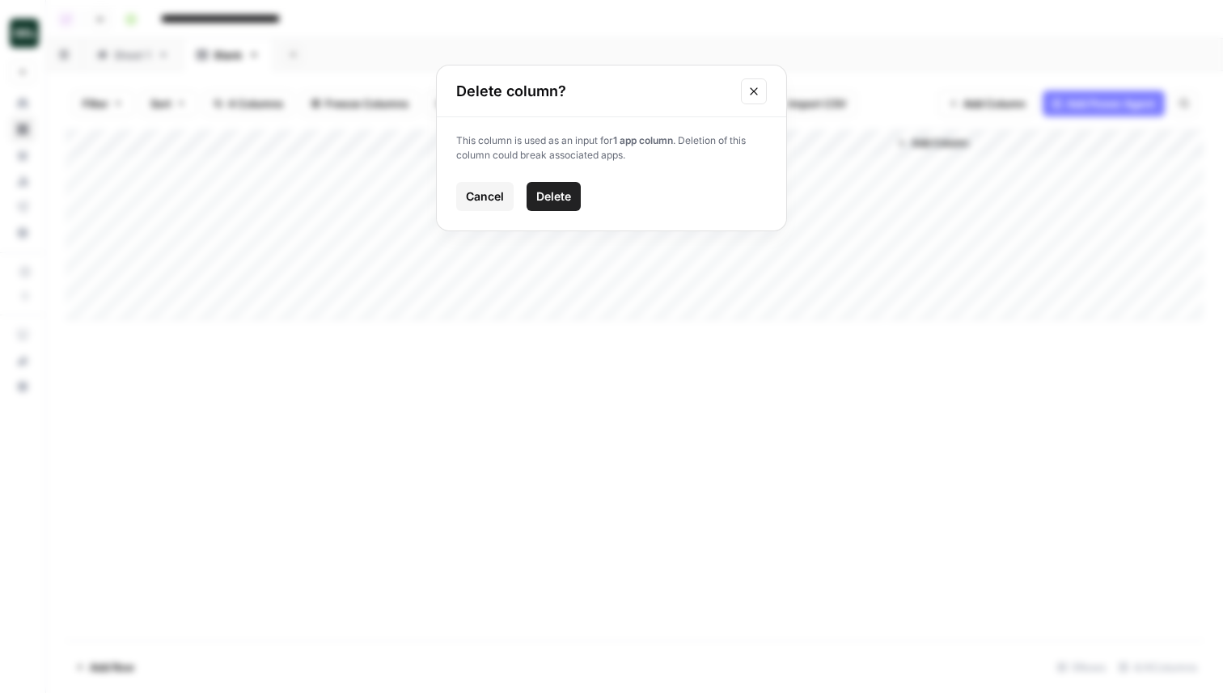
click at [547, 201] on span "Delete" at bounding box center [553, 196] width 35 height 16
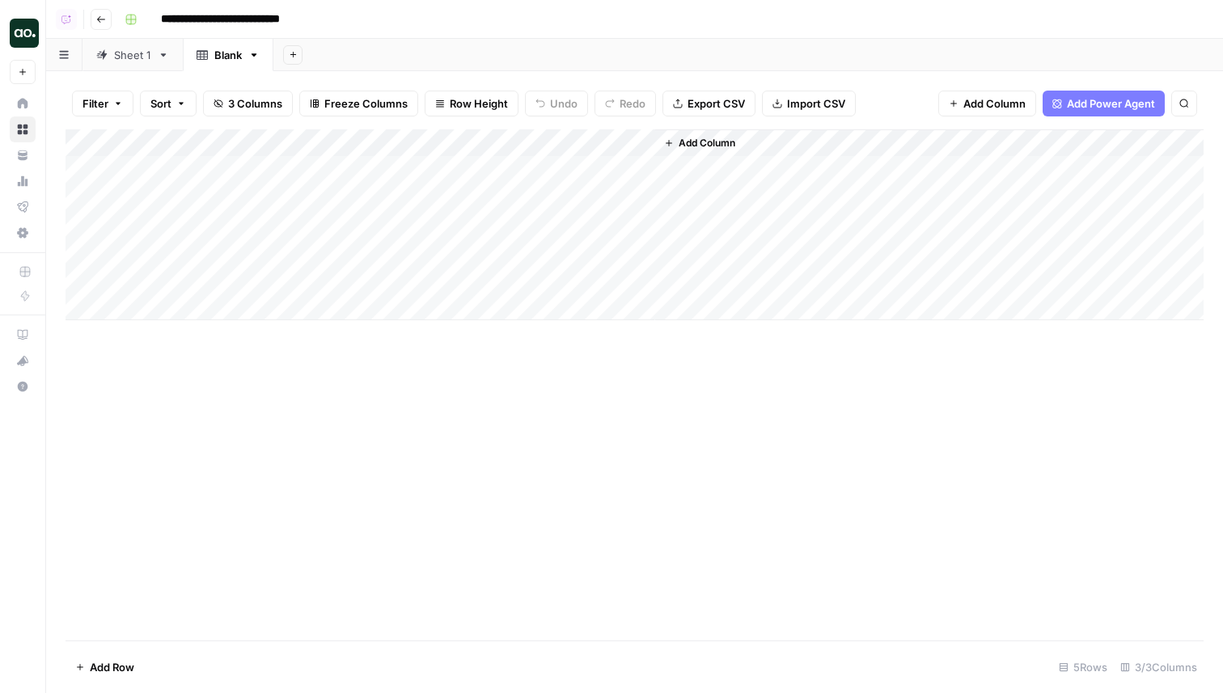
click at [370, 141] on div "Add Column" at bounding box center [635, 224] width 1138 height 191
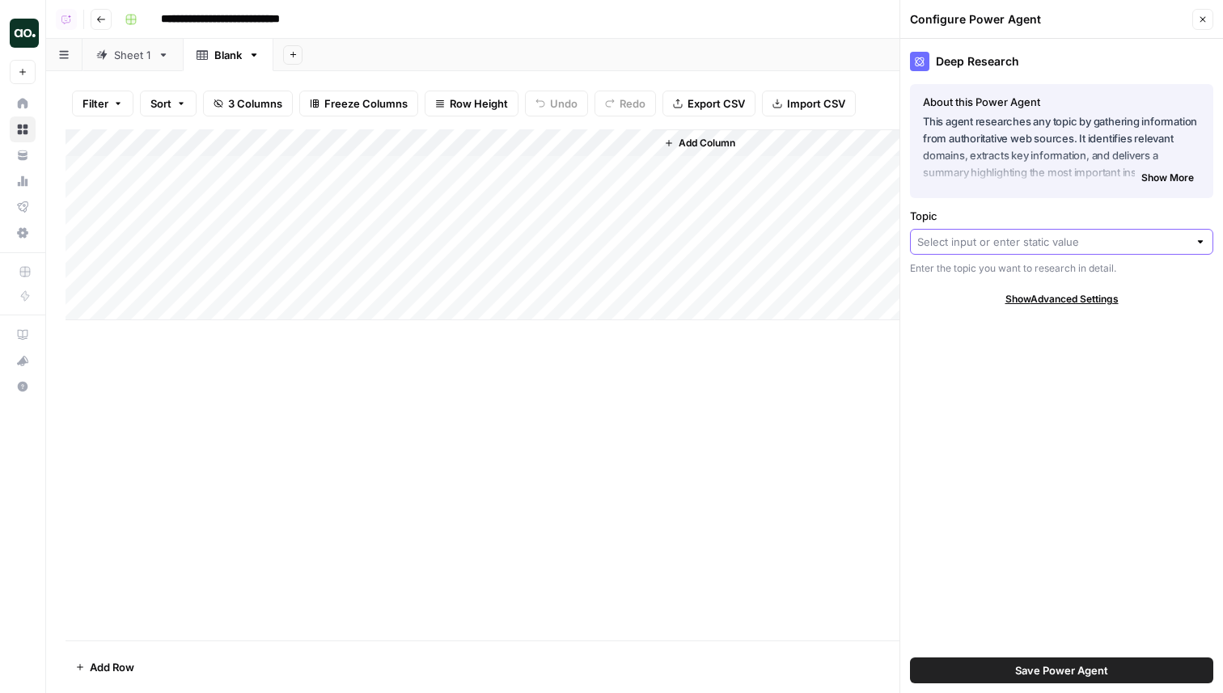
click at [963, 242] on input "Topic" at bounding box center [1052, 242] width 271 height 16
click at [966, 300] on span "Title" at bounding box center [1057, 301] width 269 height 16
type input "Title"
click at [1010, 661] on button "Save Power Agent" at bounding box center [1061, 670] width 303 height 26
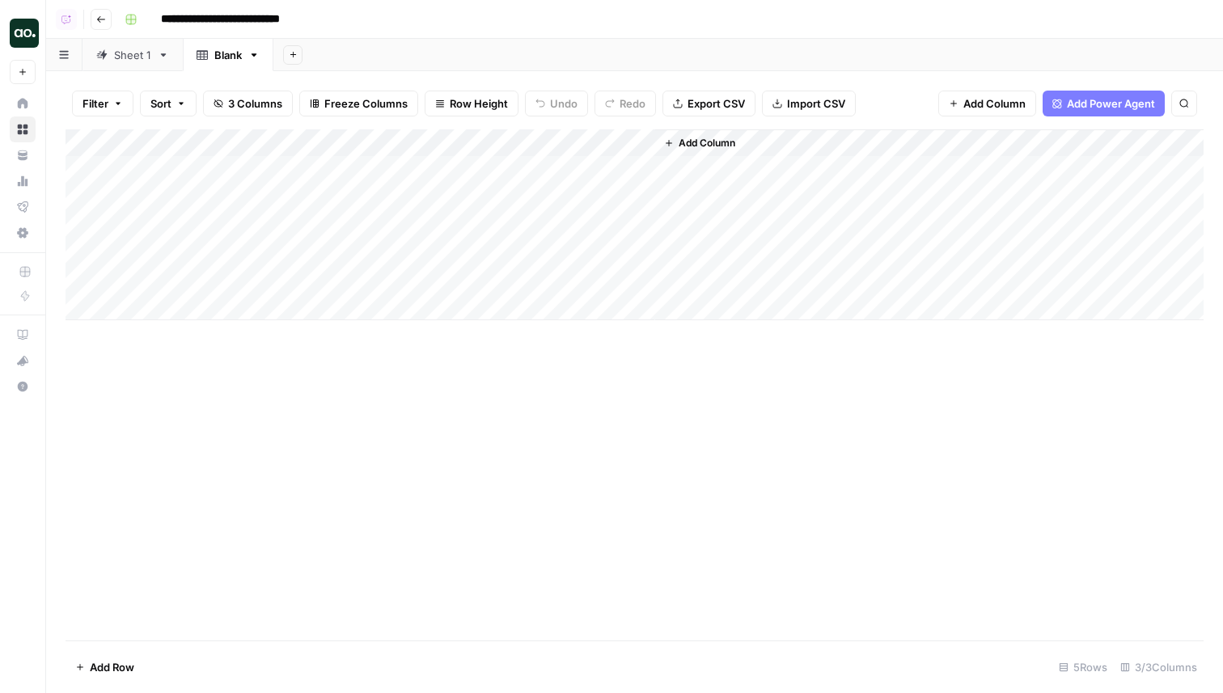
click at [473, 139] on div "Add Column" at bounding box center [635, 224] width 1138 height 191
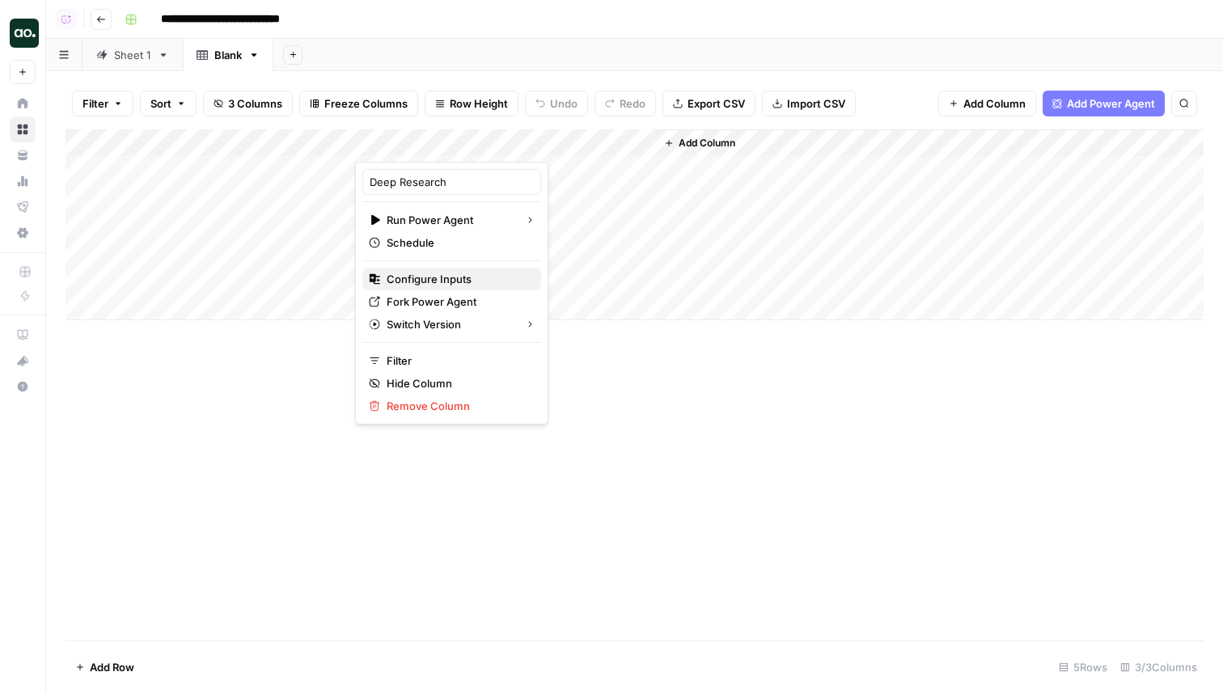
click at [435, 273] on span "Configure Inputs" at bounding box center [458, 279] width 142 height 16
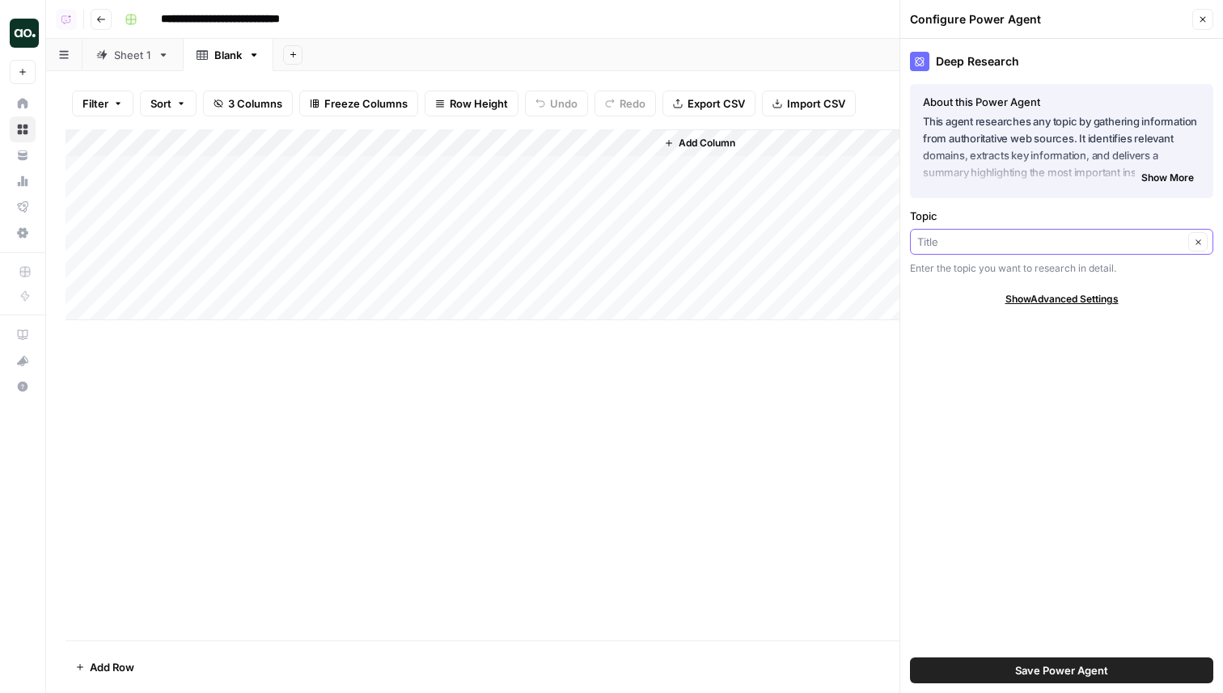
click at [983, 239] on input "Topic" at bounding box center [1050, 242] width 266 height 16
click at [969, 322] on span "Deep Research (1)" at bounding box center [1057, 323] width 269 height 16
type input "Deep Research (1)"
click at [1004, 663] on button "Save Power Agent" at bounding box center [1061, 670] width 303 height 26
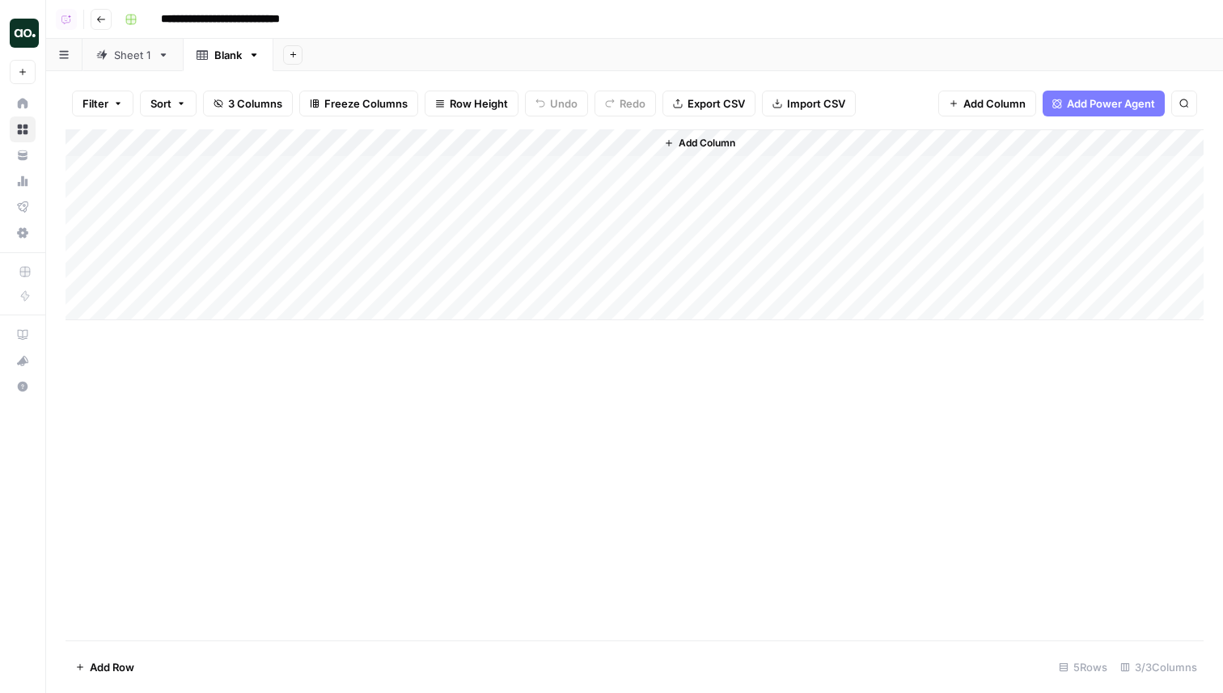
click at [429, 163] on div "Add Column" at bounding box center [635, 224] width 1138 height 191
click at [551, 176] on div "Add Column" at bounding box center [635, 224] width 1138 height 191
click at [431, 168] on div "Add Column" at bounding box center [635, 224] width 1138 height 191
